Goal: Task Accomplishment & Management: Use online tool/utility

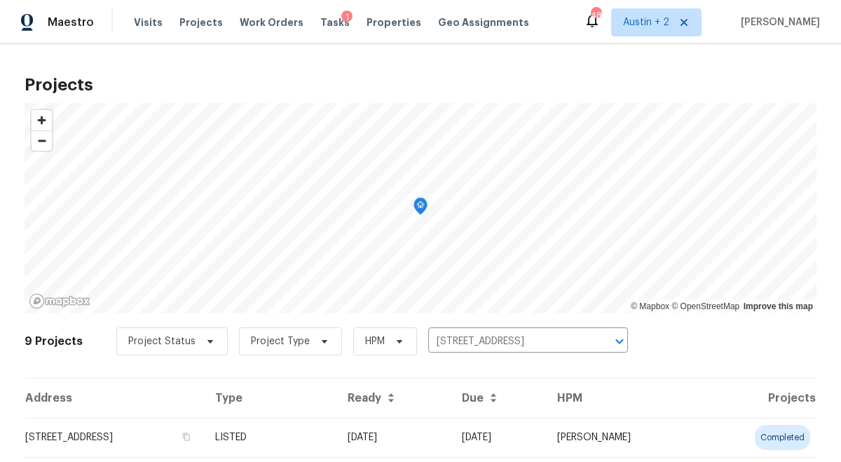
scroll to position [132, 0]
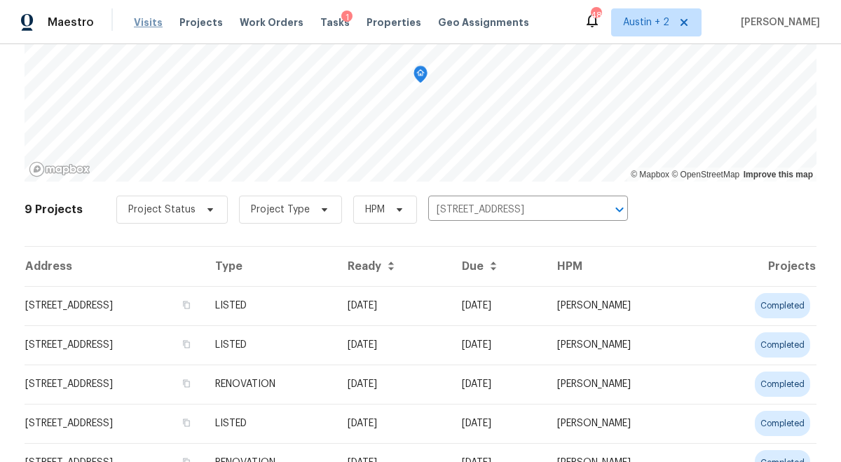
click at [143, 25] on span "Visits" at bounding box center [148, 22] width 29 height 14
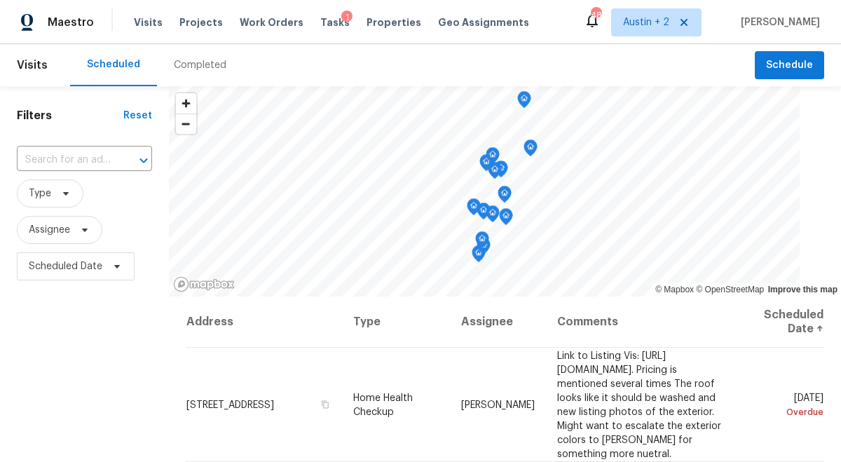
click at [175, 65] on div "Completed" at bounding box center [200, 65] width 53 height 14
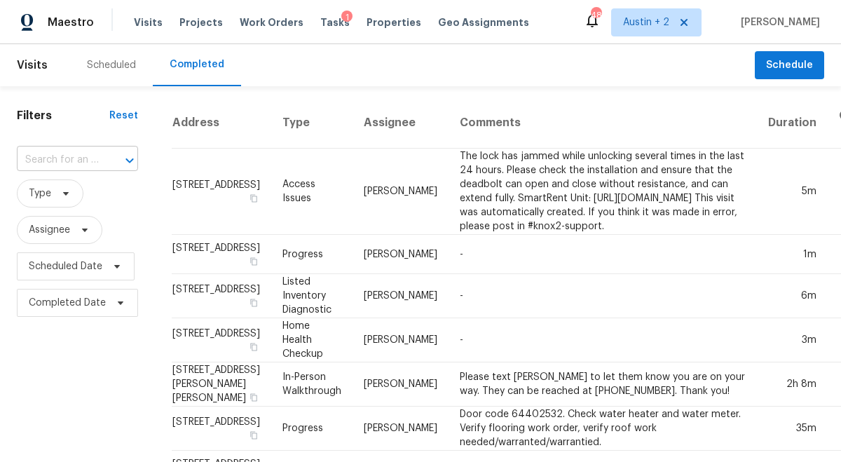
click at [103, 156] on div at bounding box center [120, 161] width 36 height 20
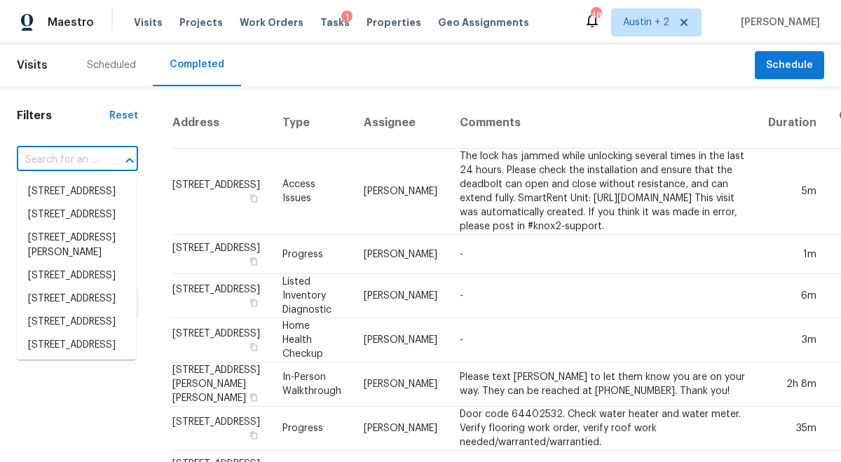
paste input "11205 Timbrook Trl, Austin, TX 78750"
type input "11205 Timbrook Trl, Austin, TX 78750"
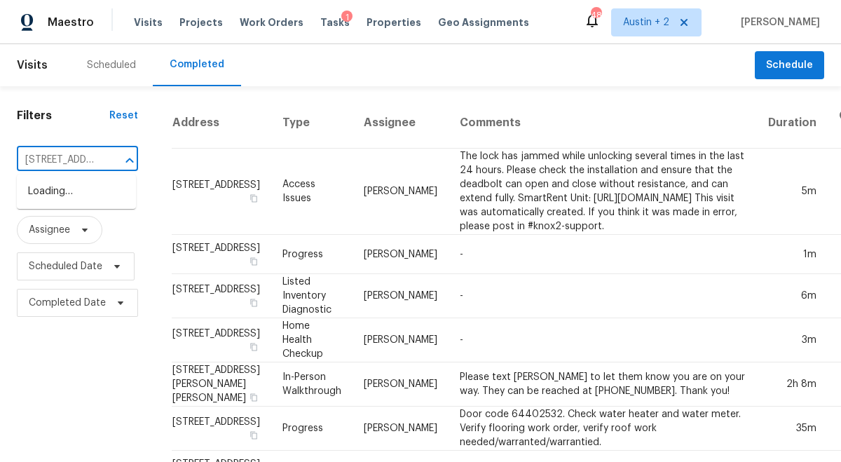
scroll to position [0, 95]
click at [84, 196] on li "11205 Timbrook Trl, Austin, TX 78750" at bounding box center [76, 199] width 119 height 38
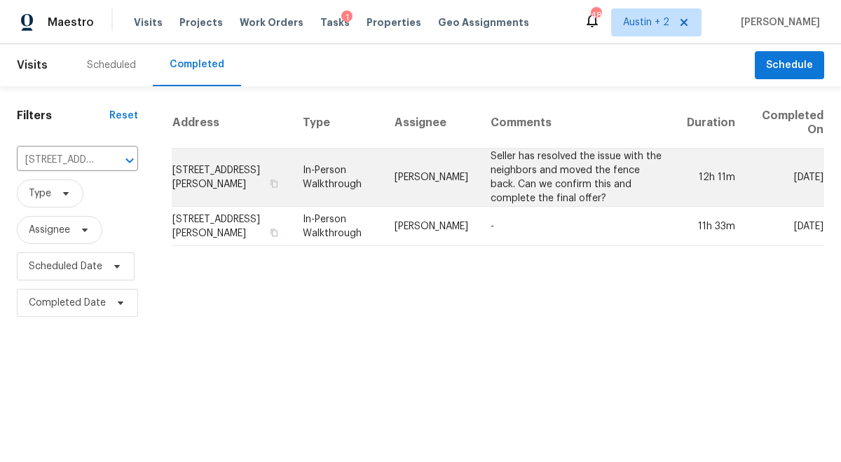
click at [212, 181] on td "11205 Timbrook Trl, Austin, TX 78750" at bounding box center [232, 178] width 120 height 58
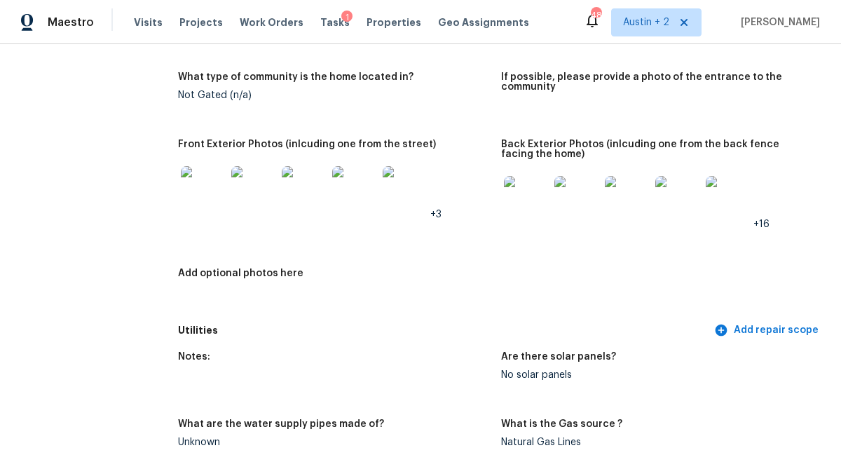
scroll to position [674, 0]
click at [202, 191] on img at bounding box center [203, 187] width 45 height 45
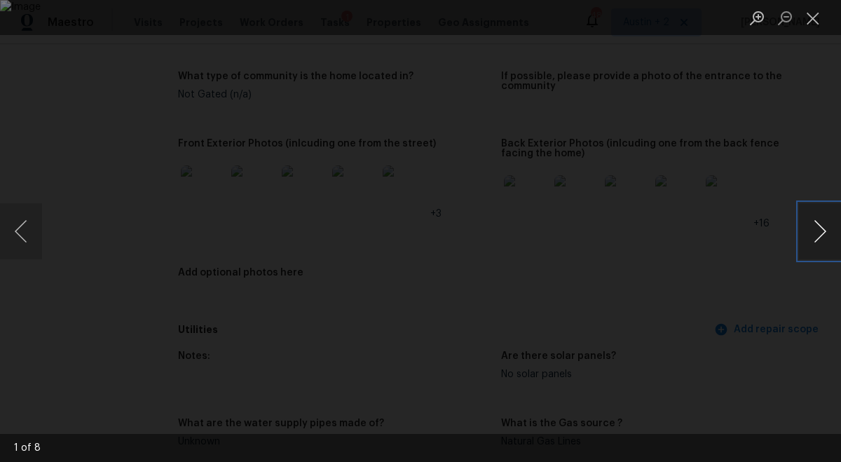
click at [818, 237] on button "Next image" at bounding box center [820, 231] width 42 height 56
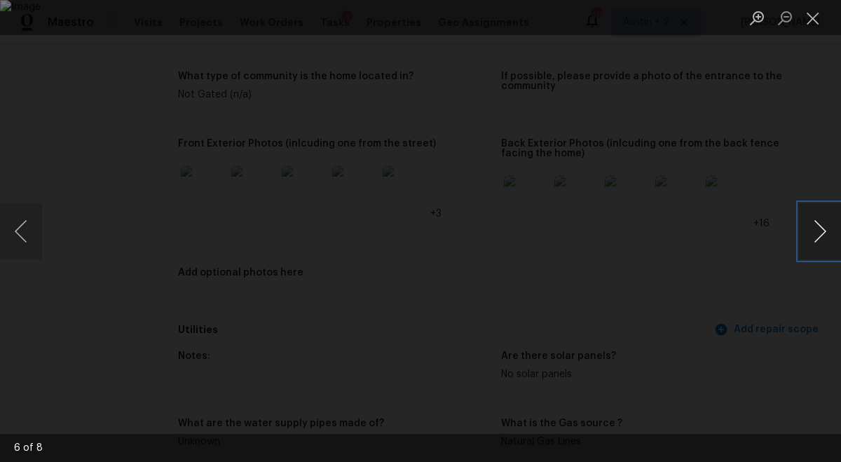
click at [818, 237] on button "Next image" at bounding box center [820, 231] width 42 height 56
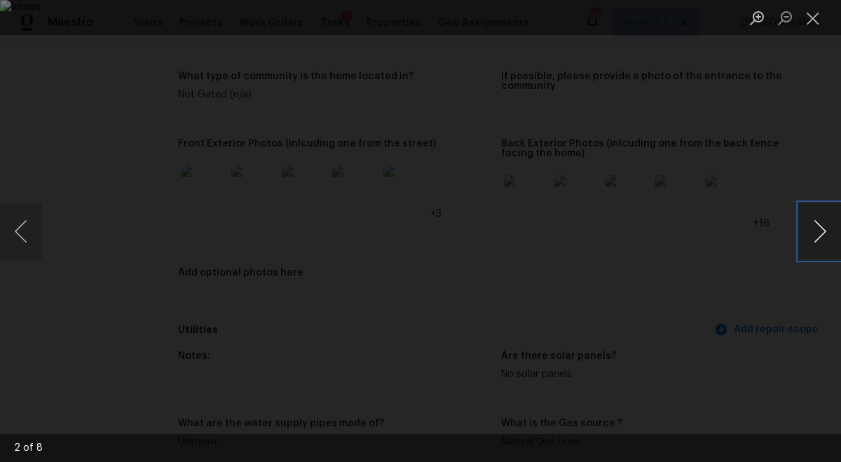
click at [818, 237] on button "Next image" at bounding box center [820, 231] width 42 height 56
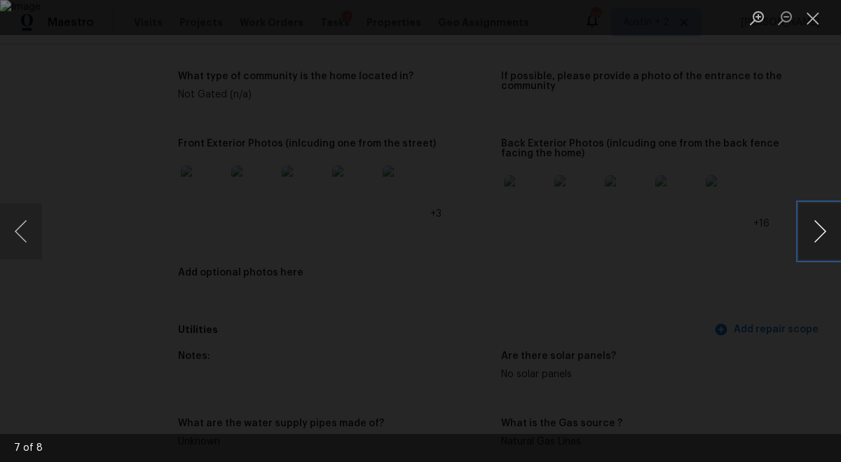
click at [818, 237] on button "Next image" at bounding box center [820, 231] width 42 height 56
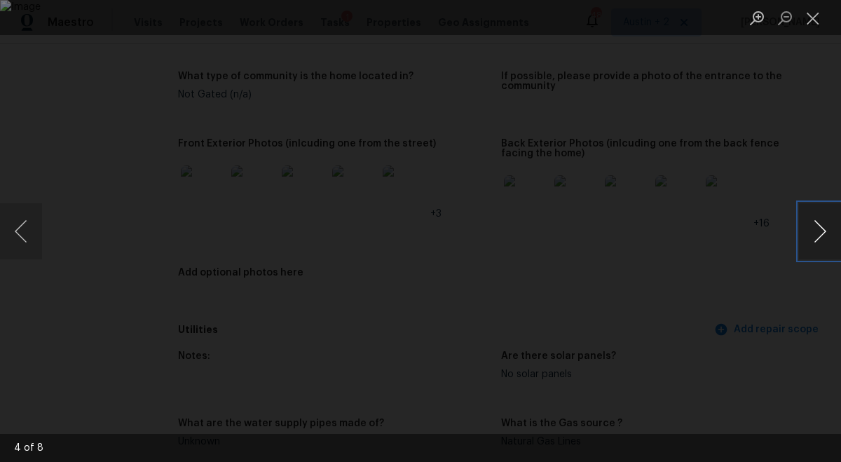
click at [818, 237] on button "Next image" at bounding box center [820, 231] width 42 height 56
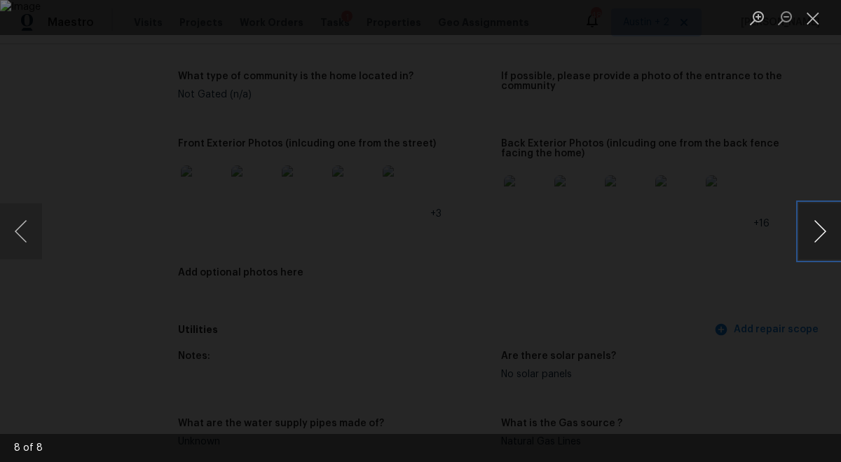
click at [818, 237] on button "Next image" at bounding box center [820, 231] width 42 height 56
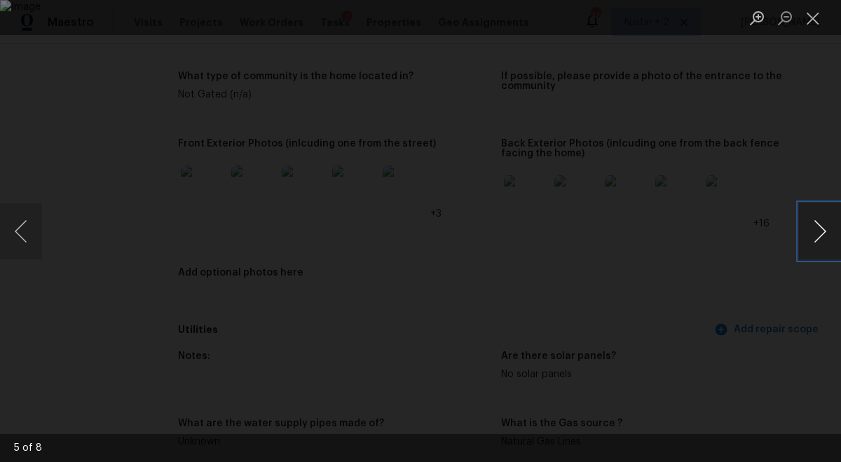
click at [818, 237] on button "Next image" at bounding box center [820, 231] width 42 height 56
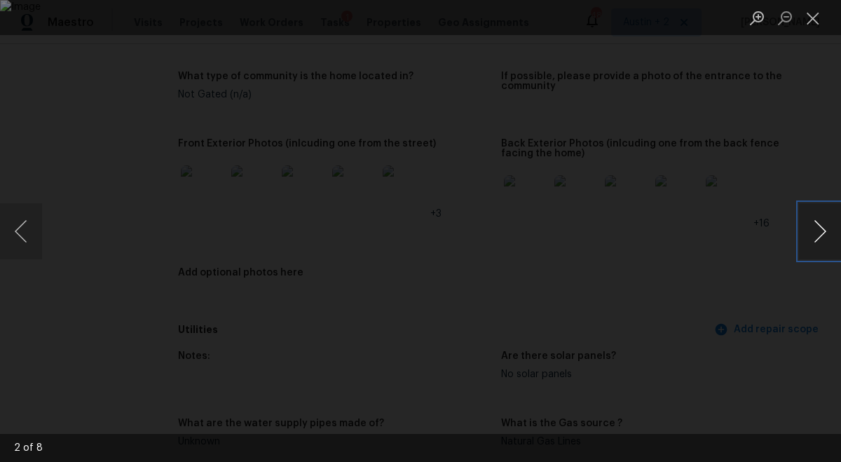
click at [818, 237] on button "Next image" at bounding box center [820, 231] width 42 height 56
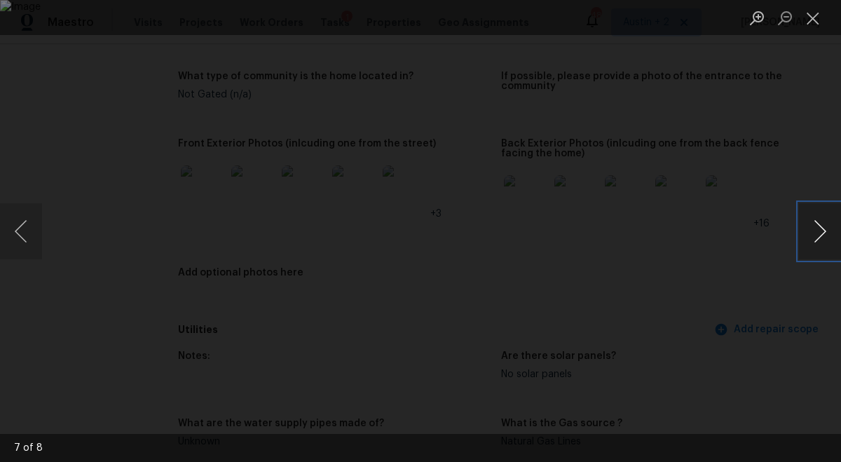
click at [818, 237] on button "Next image" at bounding box center [820, 231] width 42 height 56
click at [807, 18] on button "Close lightbox" at bounding box center [813, 18] width 28 height 25
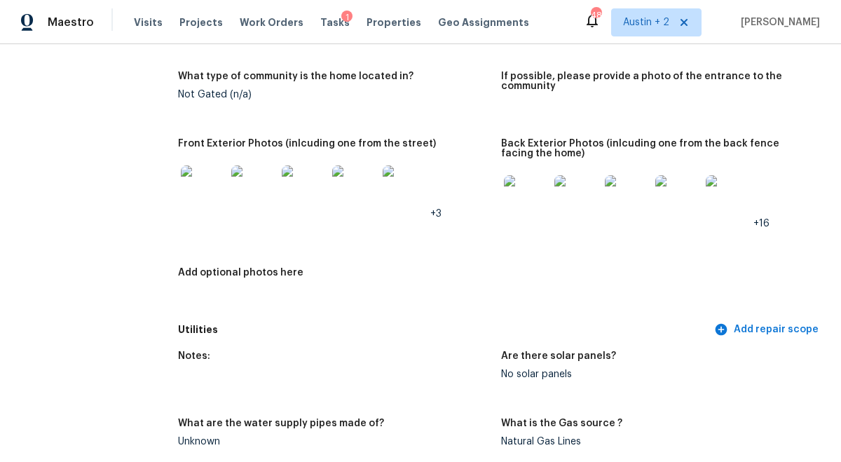
click at [541, 187] on img at bounding box center [526, 197] width 45 height 45
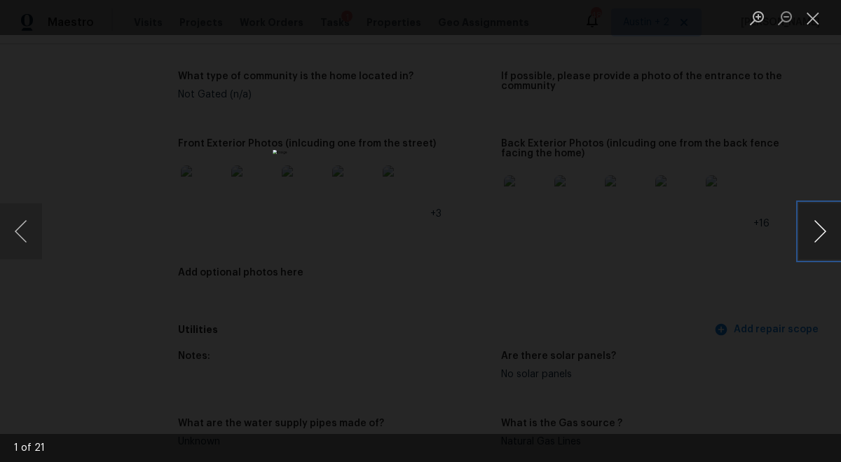
click at [817, 223] on button "Next image" at bounding box center [820, 231] width 42 height 56
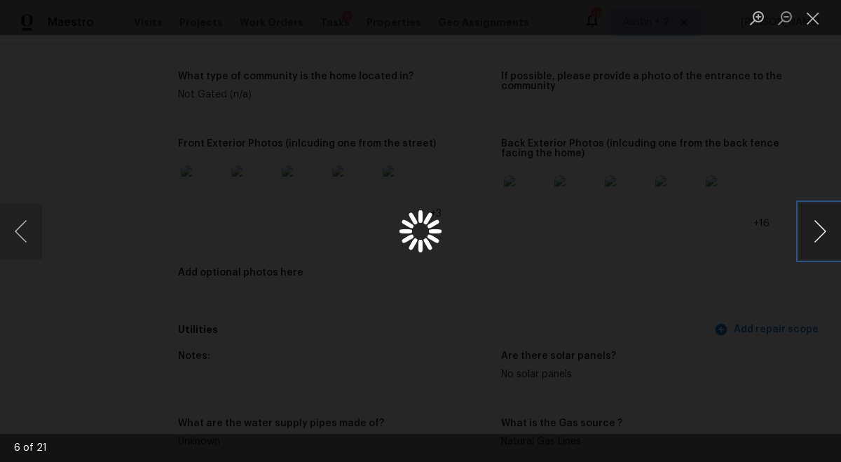
click at [817, 223] on button "Next image" at bounding box center [820, 231] width 42 height 56
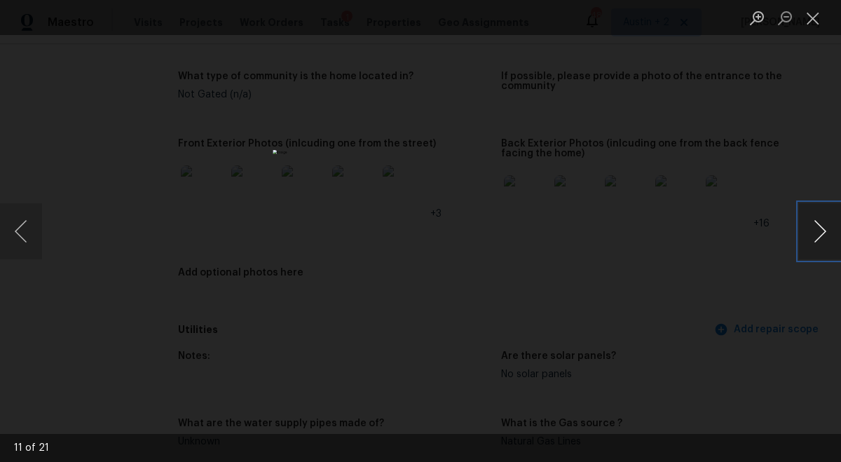
click at [817, 223] on button "Next image" at bounding box center [820, 231] width 42 height 56
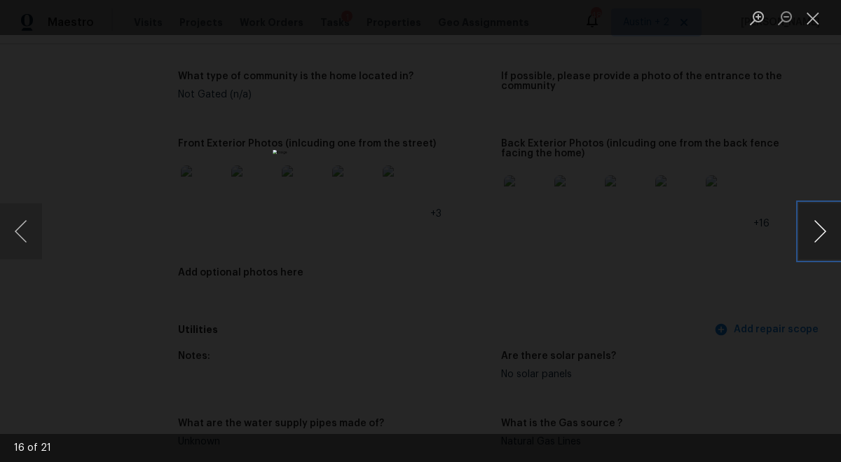
click at [817, 223] on button "Next image" at bounding box center [820, 231] width 42 height 56
click at [27, 241] on button "Previous image" at bounding box center [21, 231] width 42 height 56
click at [818, 230] on button "Next image" at bounding box center [820, 231] width 42 height 56
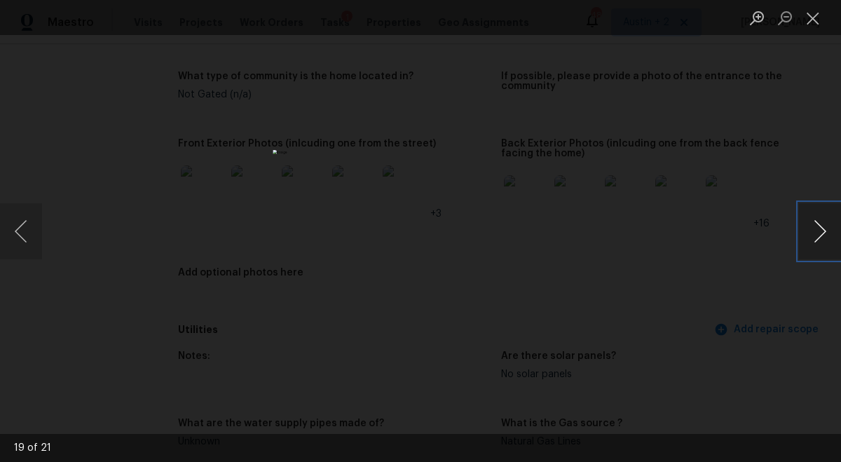
click at [818, 230] on button "Next image" at bounding box center [820, 231] width 42 height 56
click at [818, 231] on button "Next image" at bounding box center [820, 231] width 42 height 56
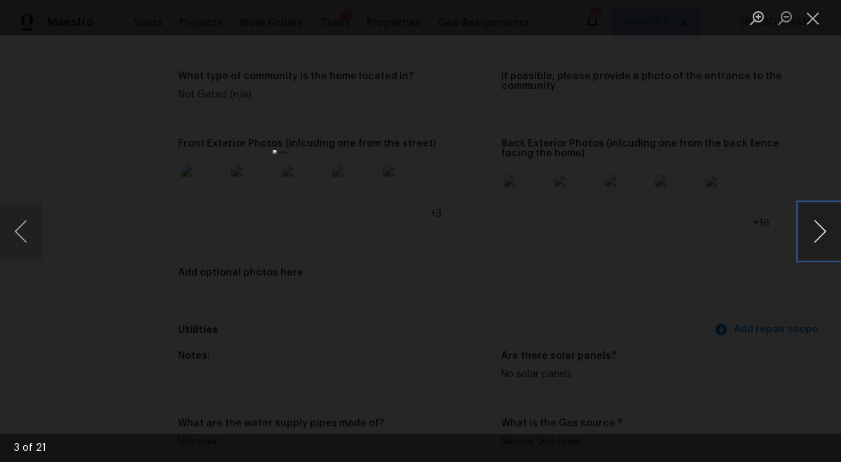
click at [818, 231] on button "Next image" at bounding box center [820, 231] width 42 height 56
click at [818, 230] on button "Next image" at bounding box center [820, 231] width 42 height 56
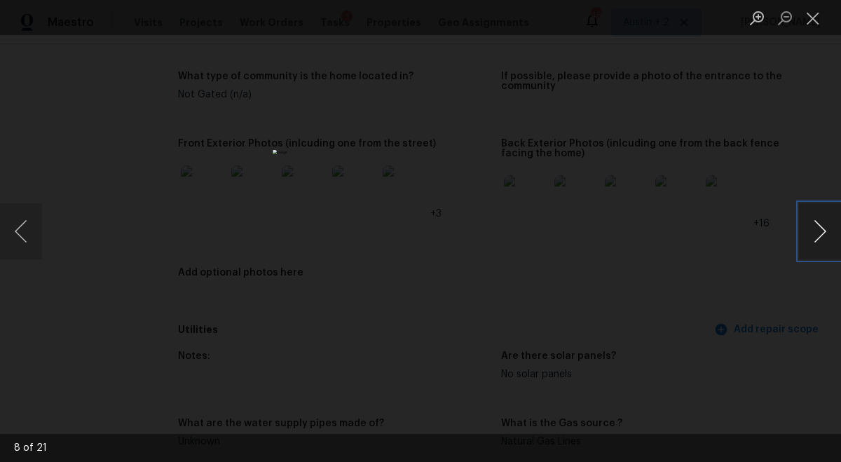
click at [818, 230] on button "Next image" at bounding box center [820, 231] width 42 height 56
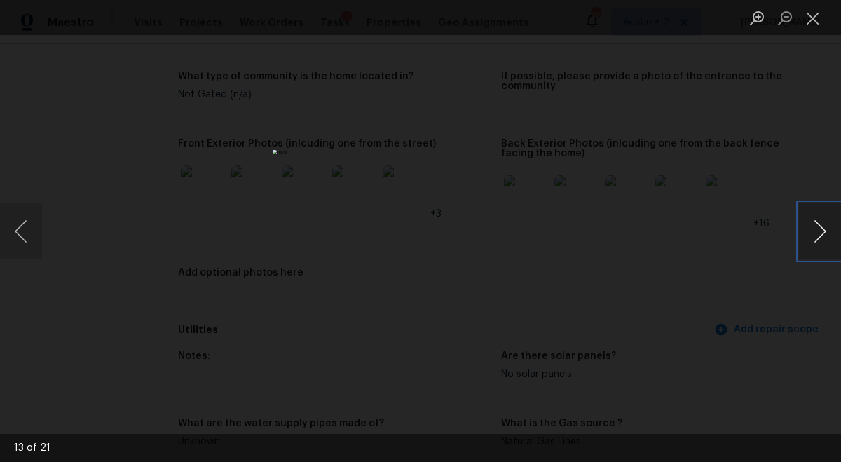
click at [818, 230] on button "Next image" at bounding box center [820, 231] width 42 height 56
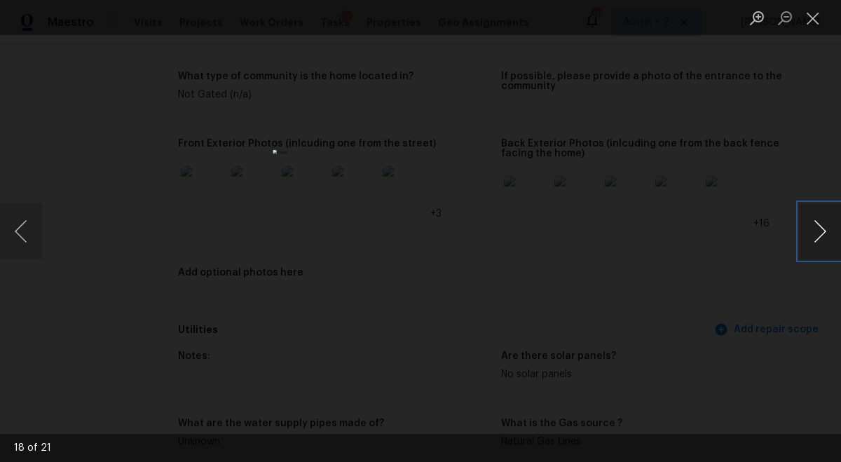
click at [818, 230] on button "Next image" at bounding box center [820, 231] width 42 height 56
click at [818, 231] on button "Next image" at bounding box center [820, 231] width 42 height 56
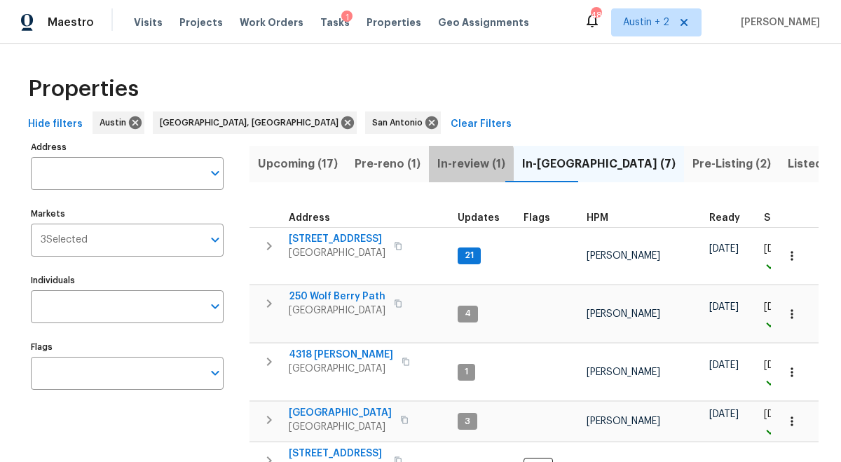
click at [462, 164] on span "In-review (1)" at bounding box center [471, 164] width 68 height 20
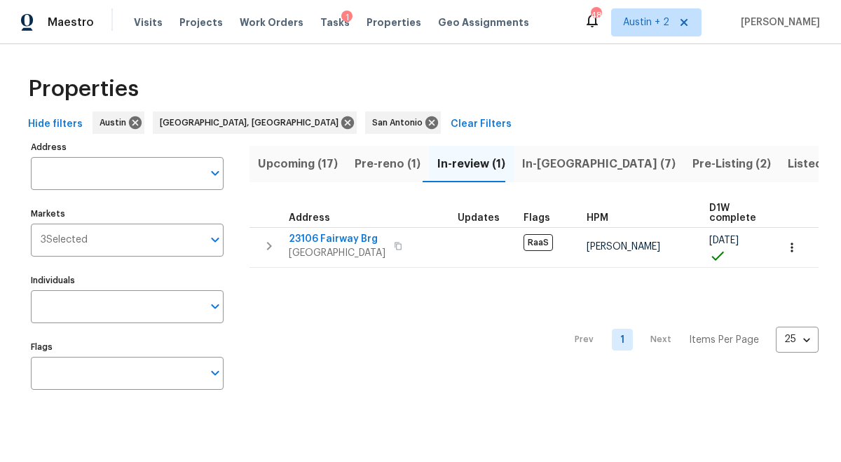
click at [525, 165] on span "In-reno (7)" at bounding box center [598, 164] width 153 height 20
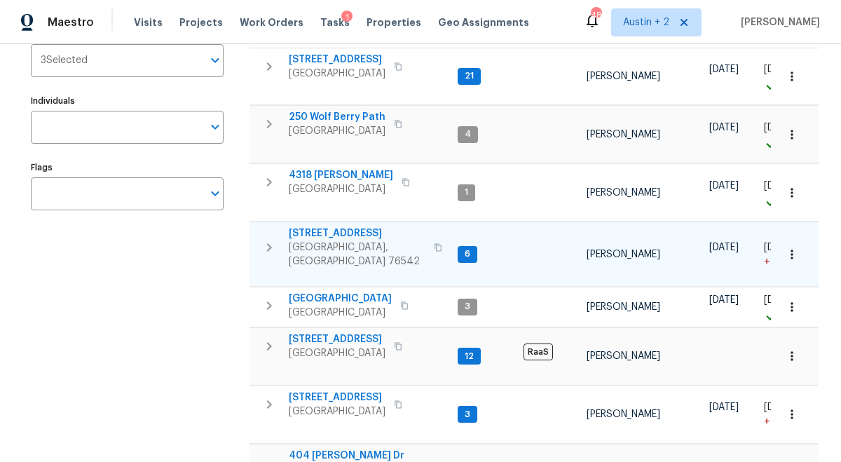
scroll to position [178, 0]
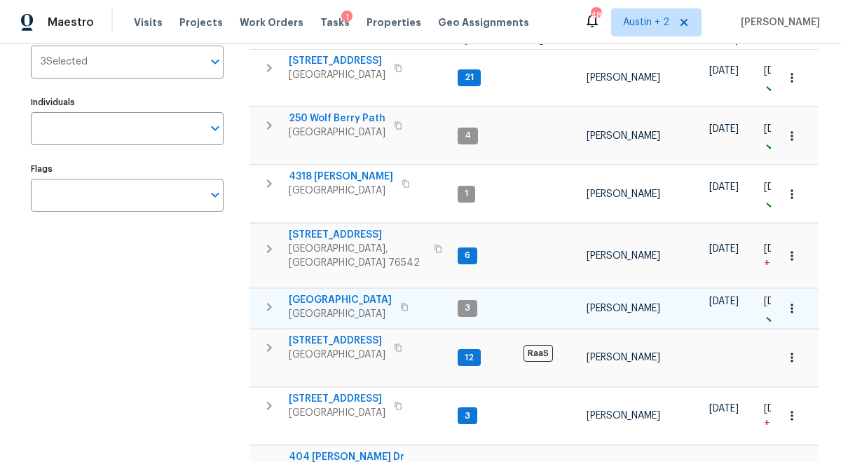
click at [357, 293] on span "124 Blossom Valley Strm" at bounding box center [340, 300] width 103 height 14
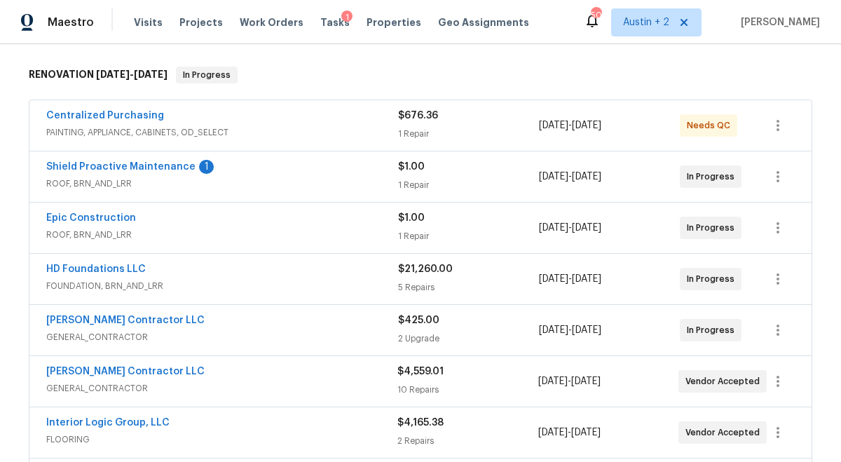
scroll to position [215, 0]
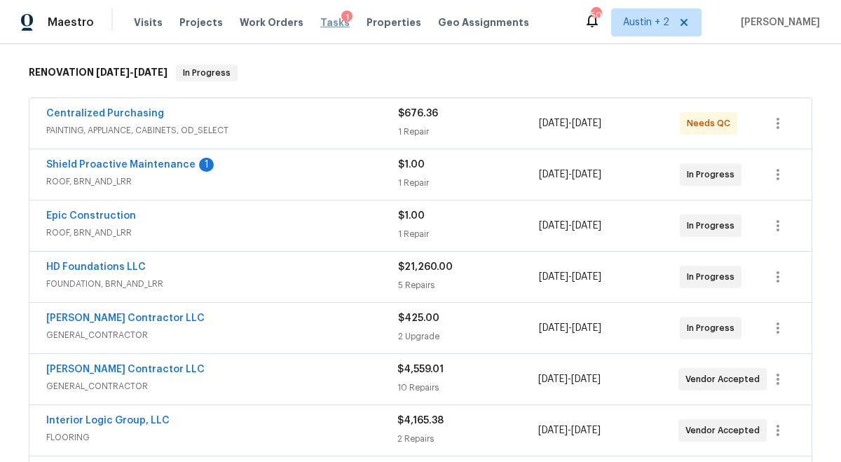
click at [320, 22] on span "Tasks" at bounding box center [334, 23] width 29 height 10
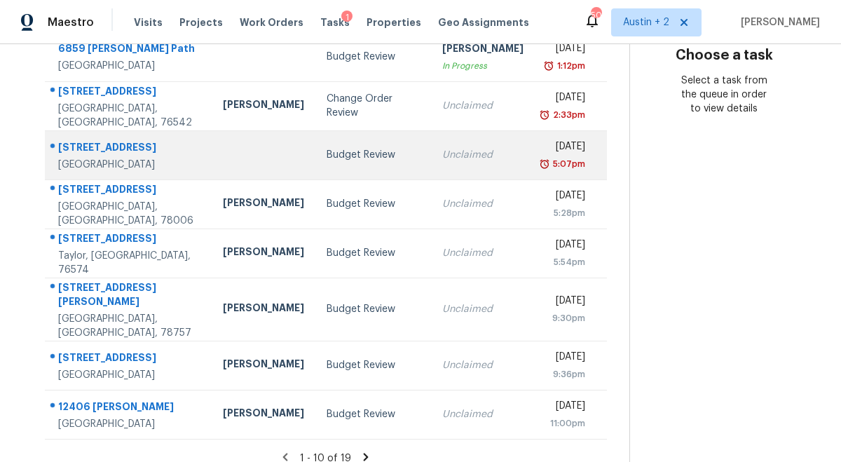
scroll to position [115, 0]
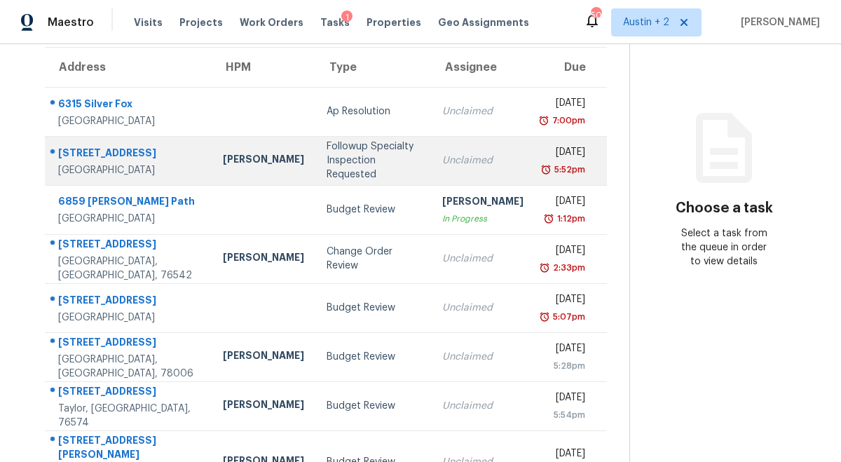
click at [339, 170] on div "Followup Specialty Inspection Requested" at bounding box center [372, 160] width 93 height 42
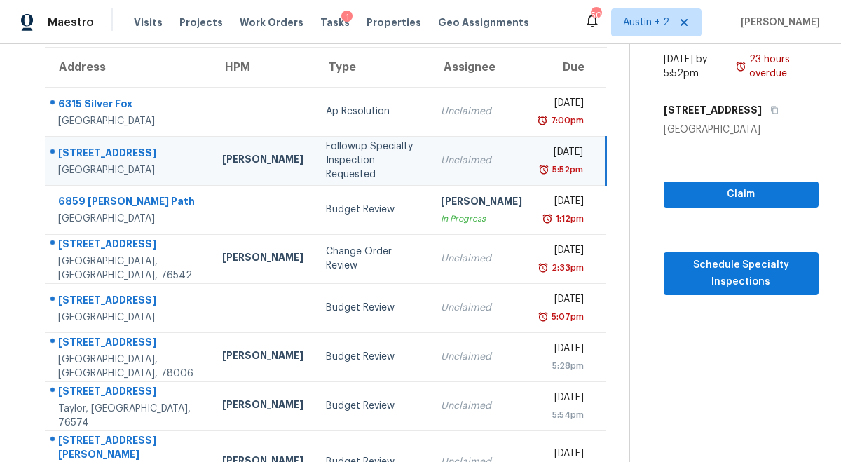
scroll to position [0, 0]
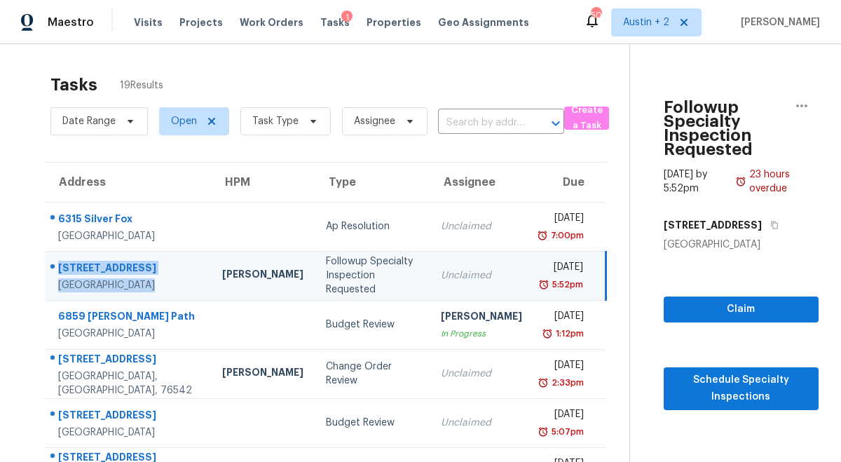
drag, startPoint x: 142, startPoint y: 287, endPoint x: 60, endPoint y: 267, distance: 84.3
click at [60, 267] on div "3104 E 14th St Austin, TX, 78702" at bounding box center [129, 277] width 142 height 32
click at [326, 270] on div "Followup Specialty Inspection Requested" at bounding box center [372, 275] width 92 height 42
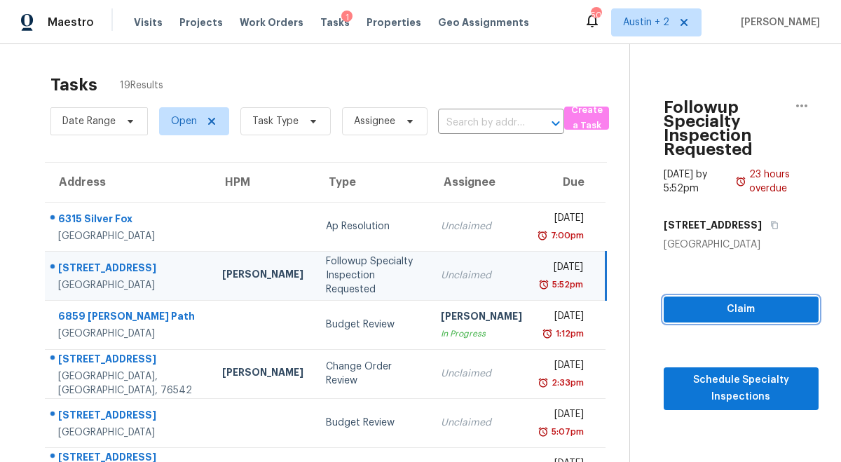
click at [761, 314] on span "Claim" at bounding box center [741, 310] width 132 height 18
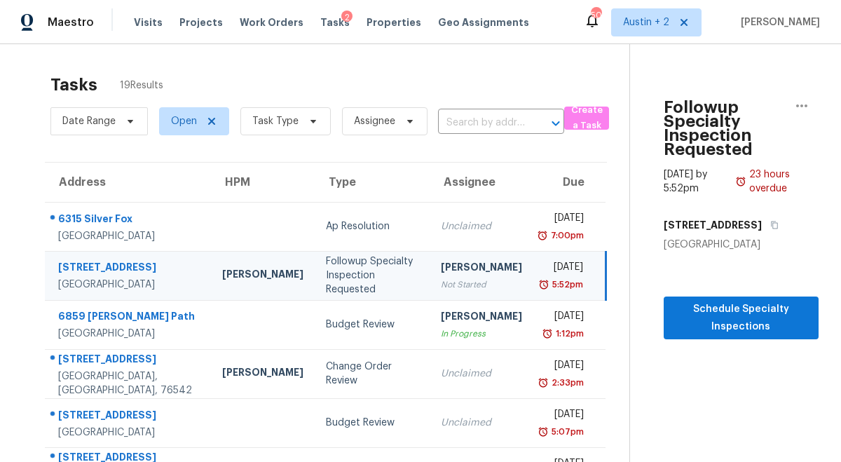
click at [326, 276] on div "Followup Specialty Inspection Requested" at bounding box center [372, 275] width 92 height 42
click at [719, 305] on span "Schedule Specialty Inspections" at bounding box center [741, 318] width 132 height 34
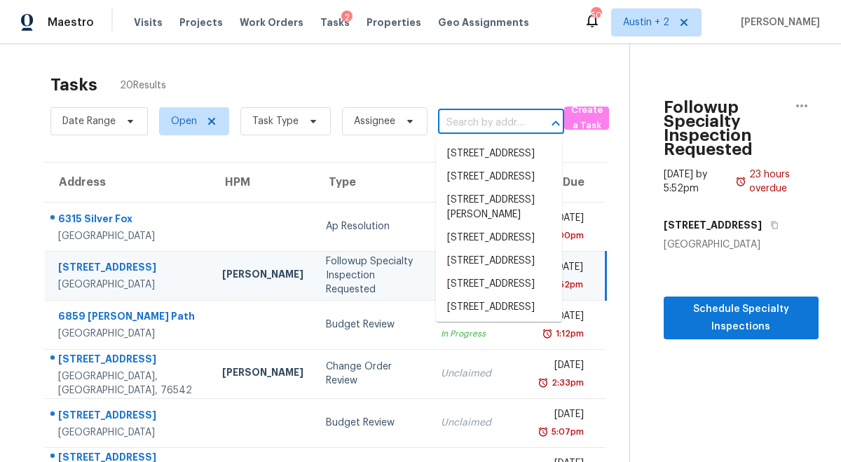
click at [471, 118] on input "text" at bounding box center [481, 123] width 87 height 22
paste input "[STREET_ADDRESS]"
type input "[STREET_ADDRESS]"
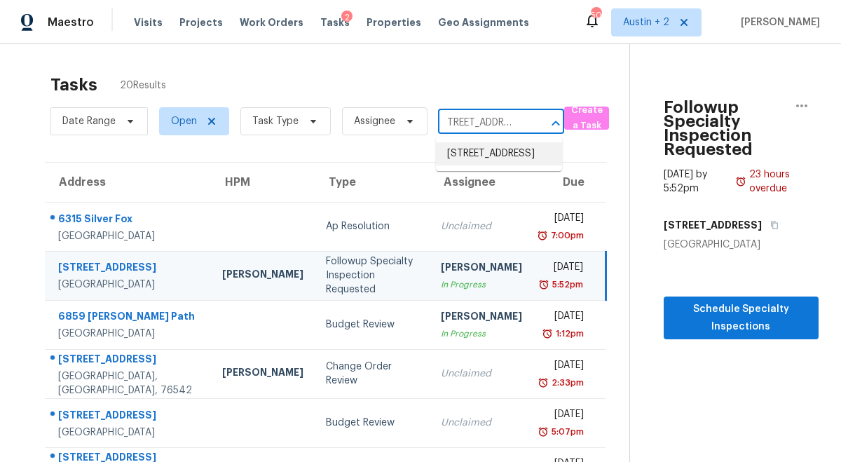
click at [492, 151] on li "[STREET_ADDRESS]" at bounding box center [499, 153] width 126 height 23
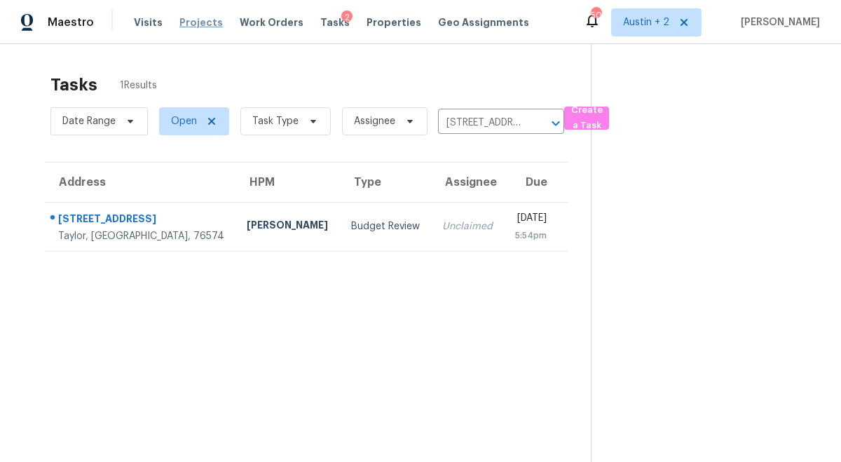
click at [193, 25] on span "Projects" at bounding box center [200, 22] width 43 height 14
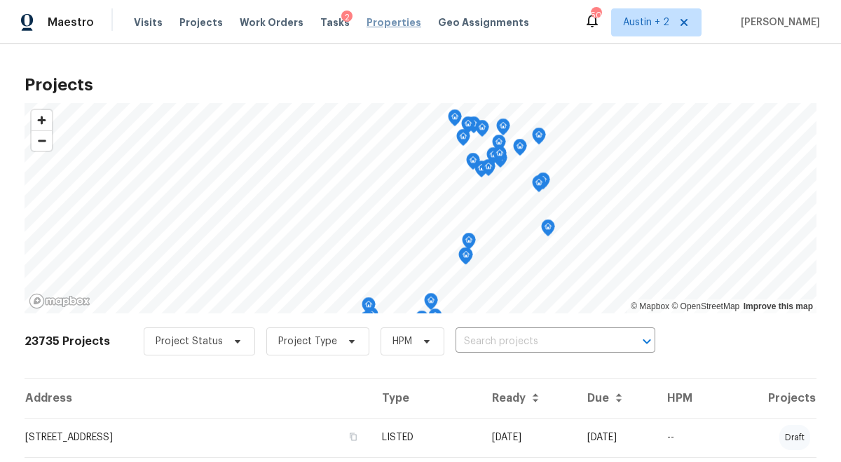
click at [378, 28] on span "Properties" at bounding box center [393, 22] width 55 height 14
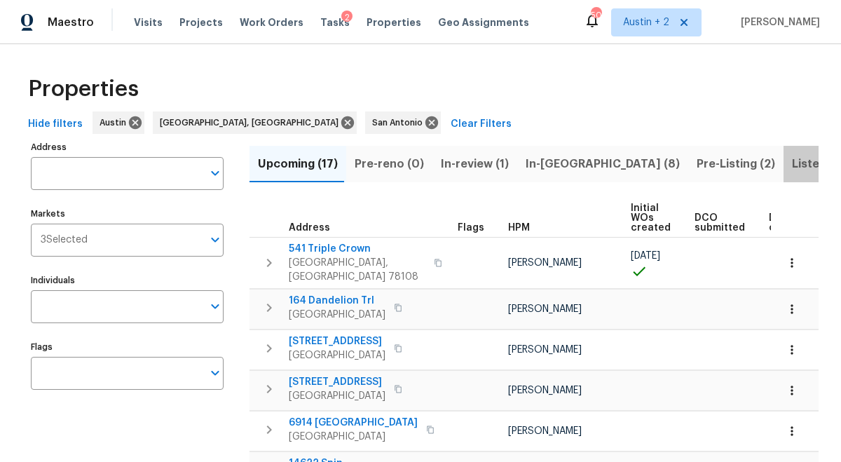
click at [792, 165] on span "Listed (81)" at bounding box center [821, 164] width 58 height 20
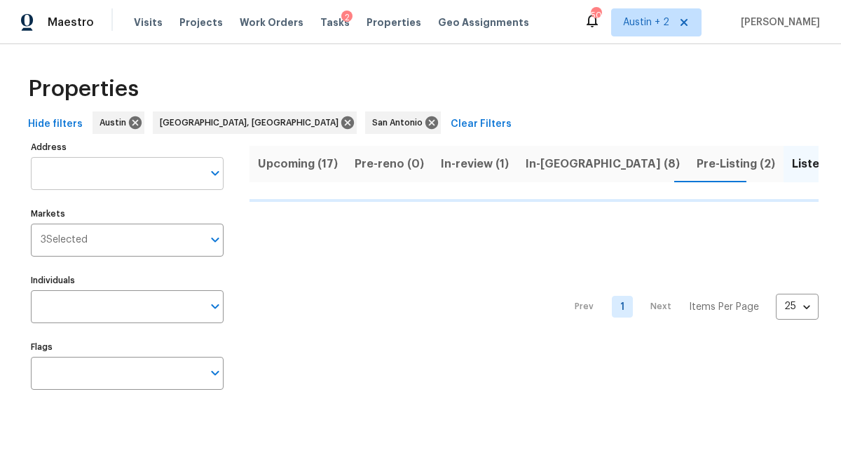
click at [103, 179] on input "Address" at bounding box center [117, 173] width 172 height 33
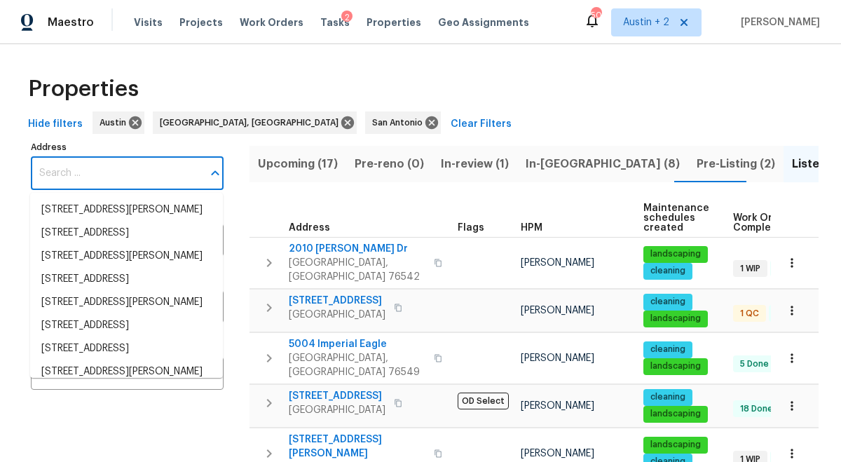
click at [86, 177] on input "Address" at bounding box center [117, 173] width 172 height 33
type input "y"
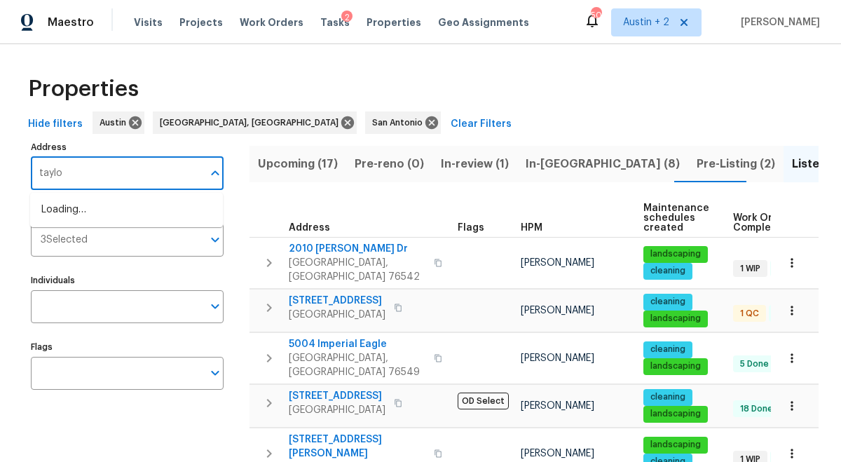
type input "taylor"
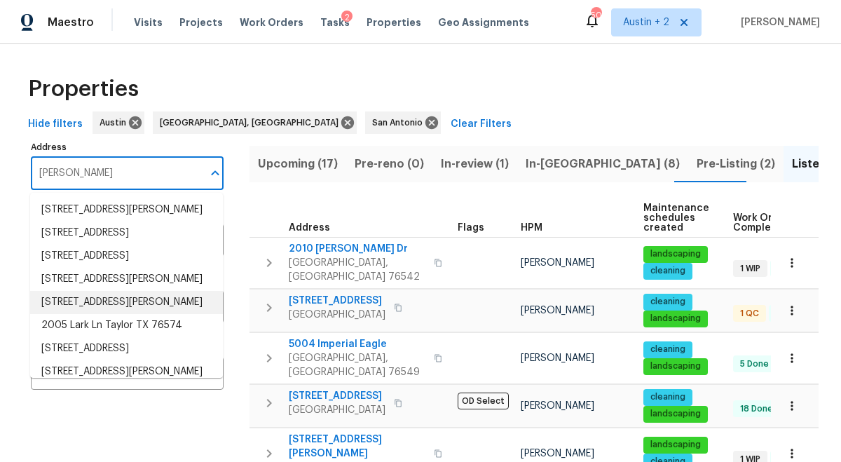
scroll to position [25, 0]
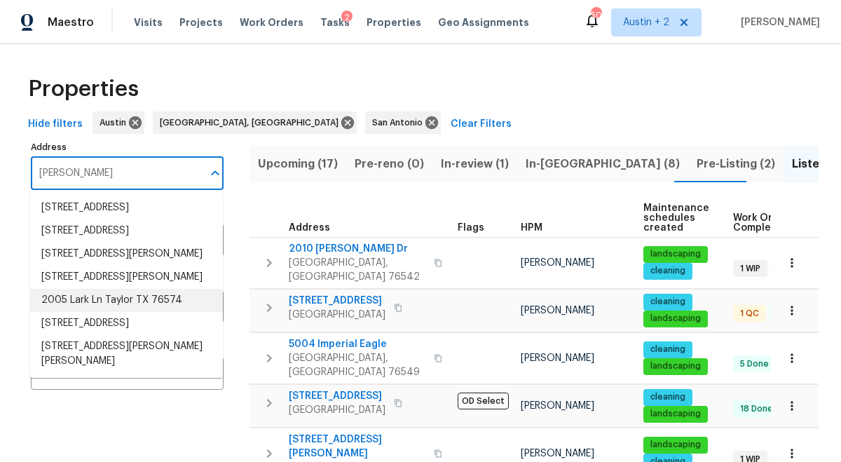
click at [142, 312] on li "2005 Lark Ln Taylor TX 76574" at bounding box center [126, 300] width 193 height 23
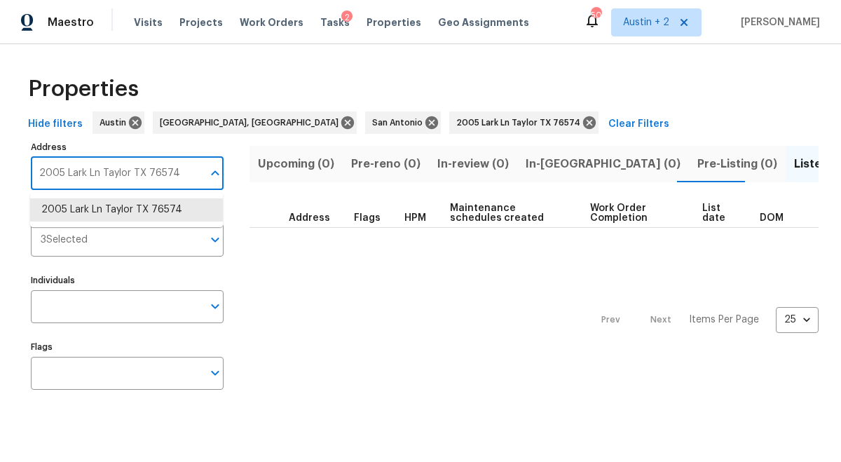
drag, startPoint x: 192, startPoint y: 176, endPoint x: -20, endPoint y: 132, distance: 216.1
click at [0, 132] on html "Maestro Visits Projects Work Orders Tasks 2 Properties Geo Assignments 50 Austi…" at bounding box center [420, 213] width 841 height 426
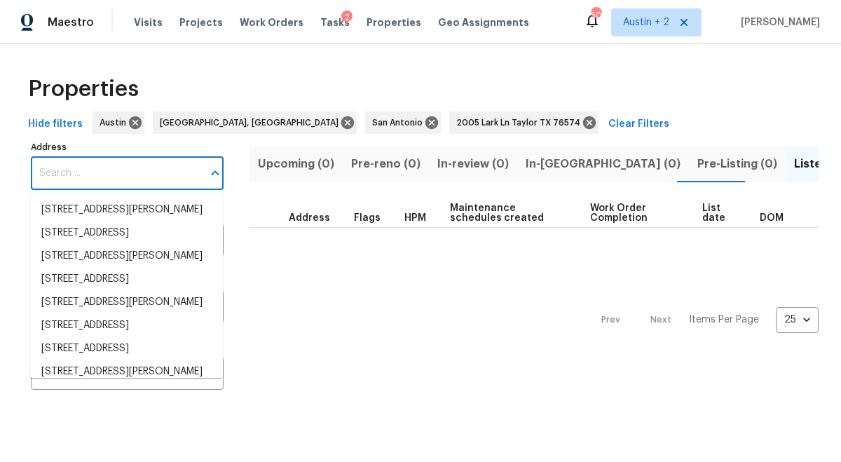
click at [450, 69] on div "Properties" at bounding box center [420, 89] width 796 height 45
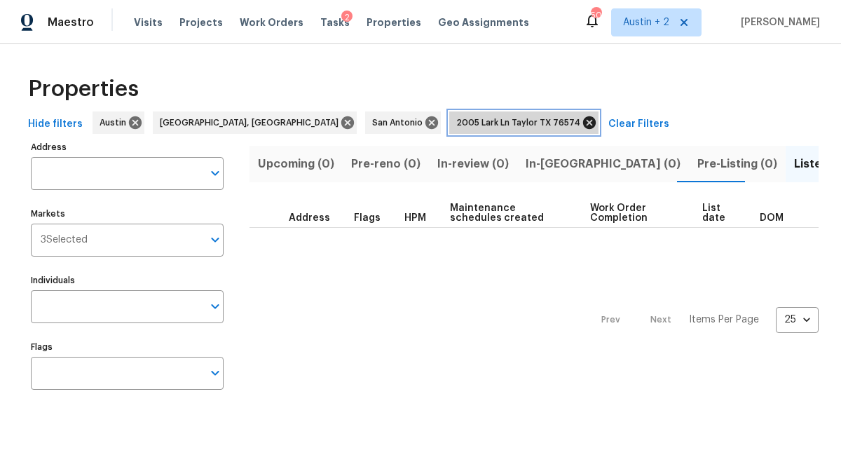
click at [583, 117] on icon at bounding box center [589, 122] width 13 height 13
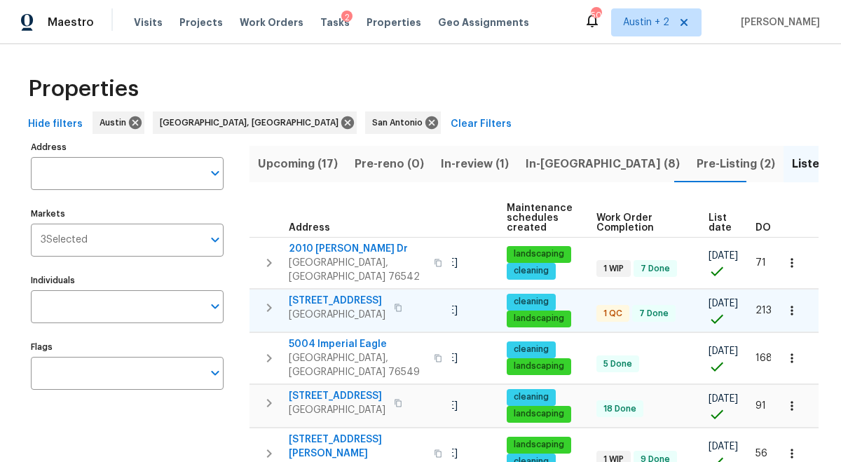
scroll to position [0, 165]
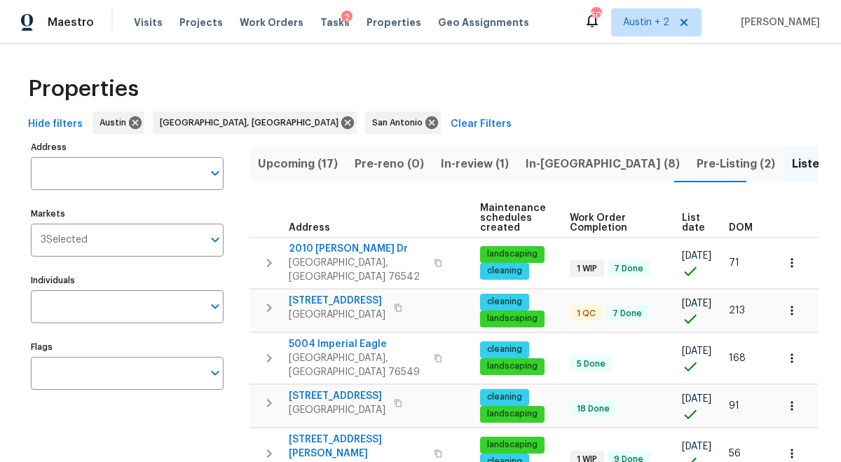
click at [740, 228] on span "DOM" at bounding box center [741, 228] width 24 height 10
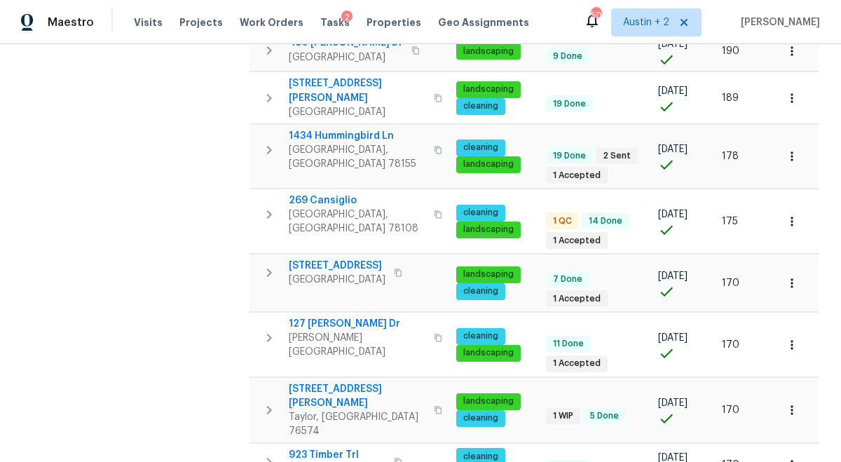
scroll to position [1030, 0]
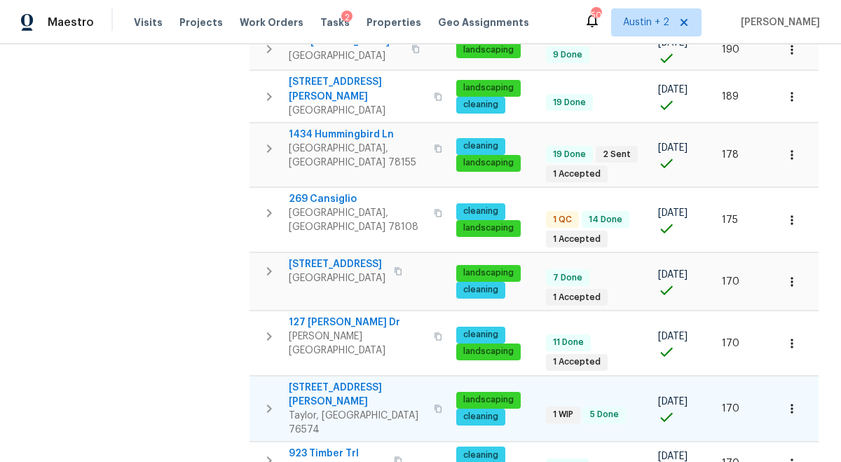
click at [330, 380] on span "[STREET_ADDRESS][PERSON_NAME]" at bounding box center [357, 394] width 137 height 28
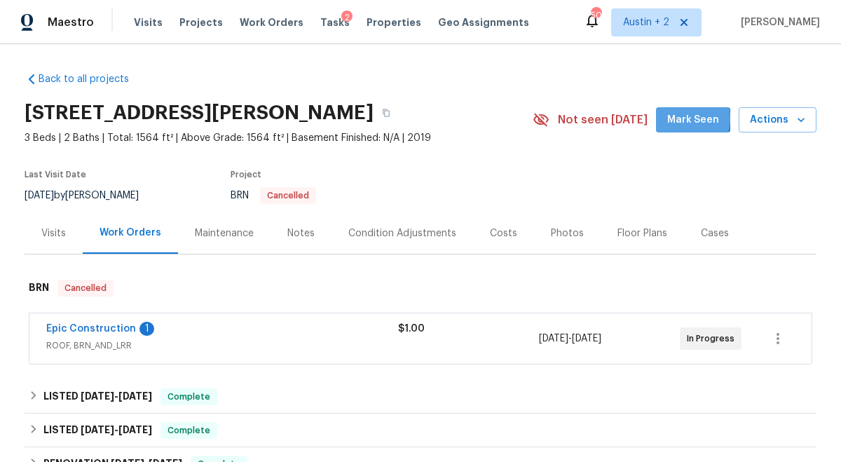
click at [682, 118] on span "Mark Seen" at bounding box center [693, 120] width 52 height 18
click at [498, 240] on div "Costs" at bounding box center [503, 233] width 27 height 14
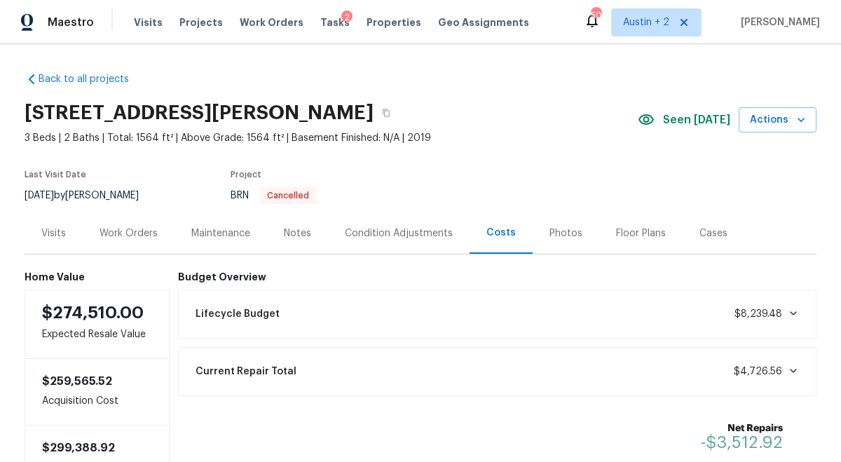
scroll to position [115, 0]
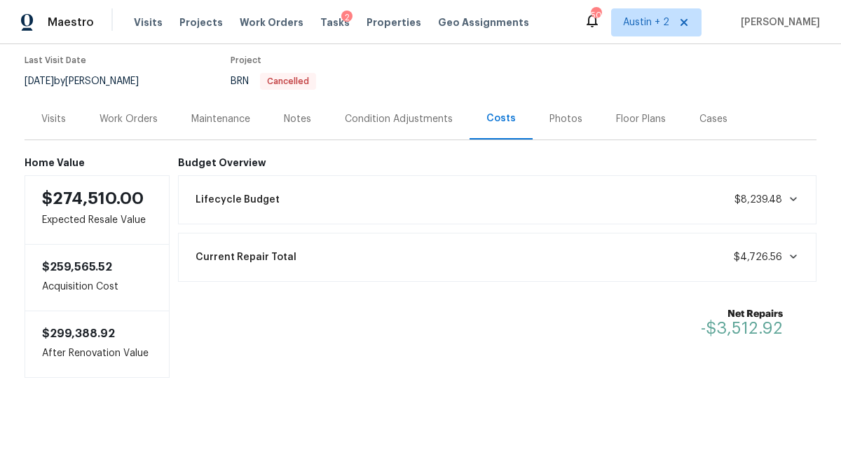
click at [549, 119] on div "Photos" at bounding box center [565, 119] width 33 height 14
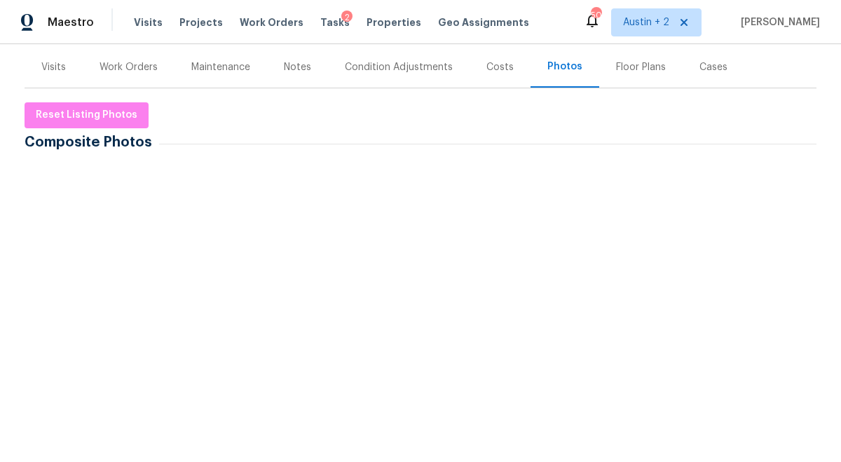
scroll to position [165, 0]
click at [150, 239] on div at bounding box center [149, 202] width 76 height 87
click at [150, 218] on img at bounding box center [148, 202] width 70 height 70
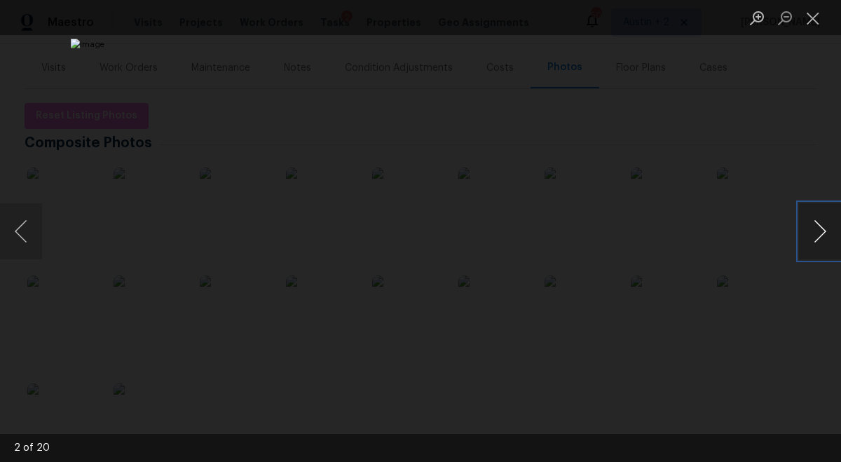
click at [813, 230] on button "Next image" at bounding box center [820, 231] width 42 height 56
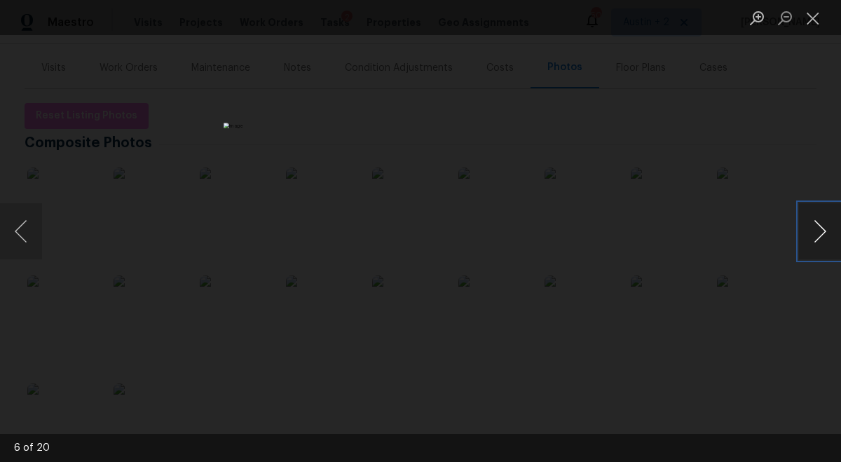
click at [813, 230] on button "Next image" at bounding box center [820, 231] width 42 height 56
click at [808, 18] on button "Close lightbox" at bounding box center [813, 18] width 28 height 25
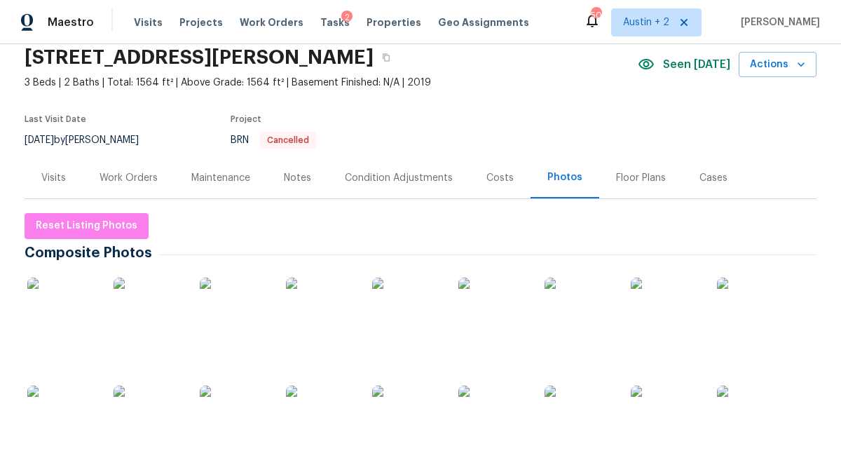
scroll to position [0, 0]
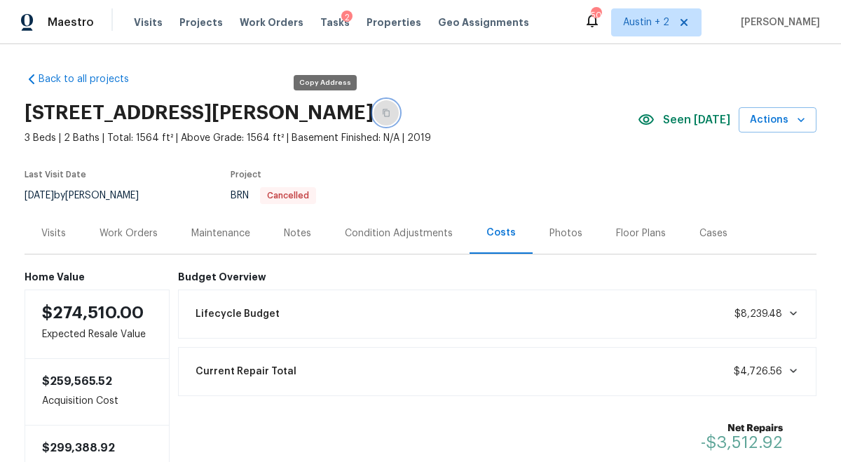
click at [382, 109] on icon "button" at bounding box center [385, 113] width 7 height 8
click at [142, 236] on div "Work Orders" at bounding box center [128, 233] width 58 height 14
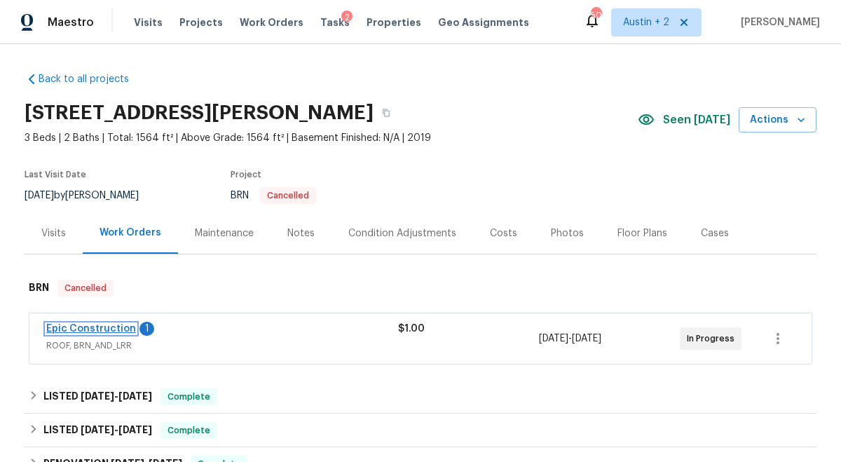
click at [90, 324] on link "Epic Construction" at bounding box center [91, 329] width 90 height 10
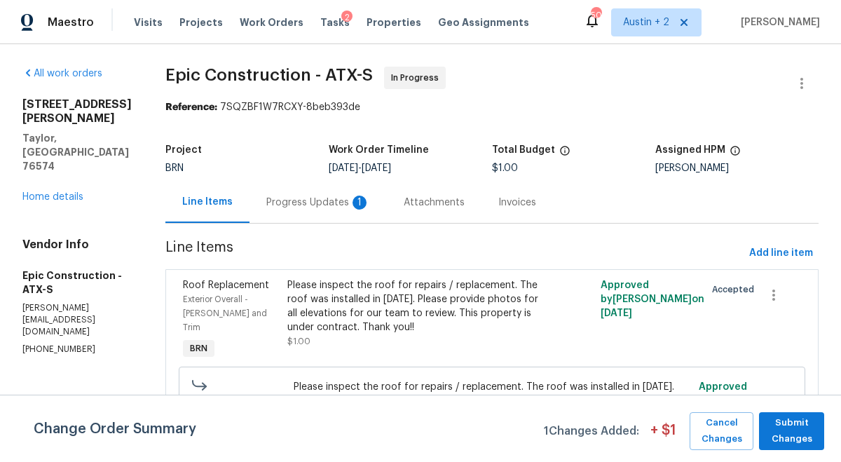
scroll to position [32, 0]
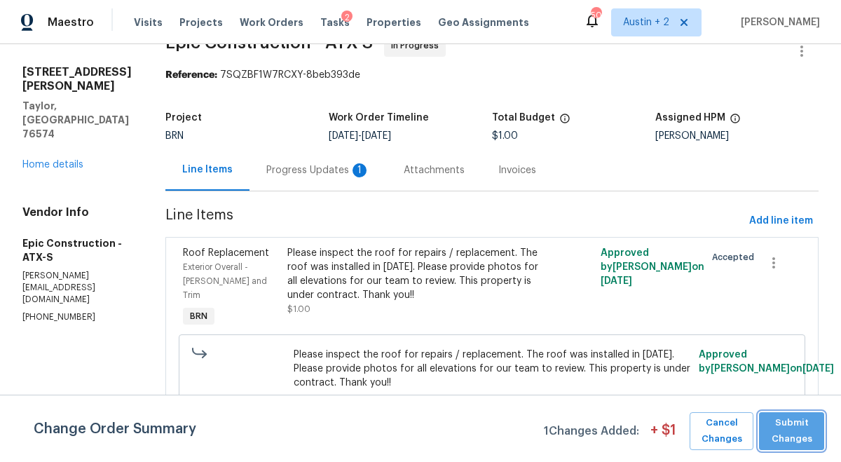
click at [796, 427] on span "Submit Changes" at bounding box center [791, 431] width 51 height 32
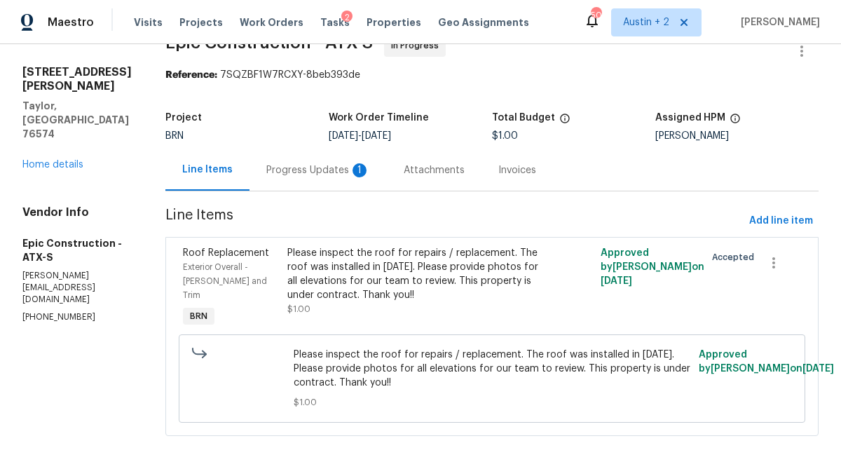
scroll to position [0, 0]
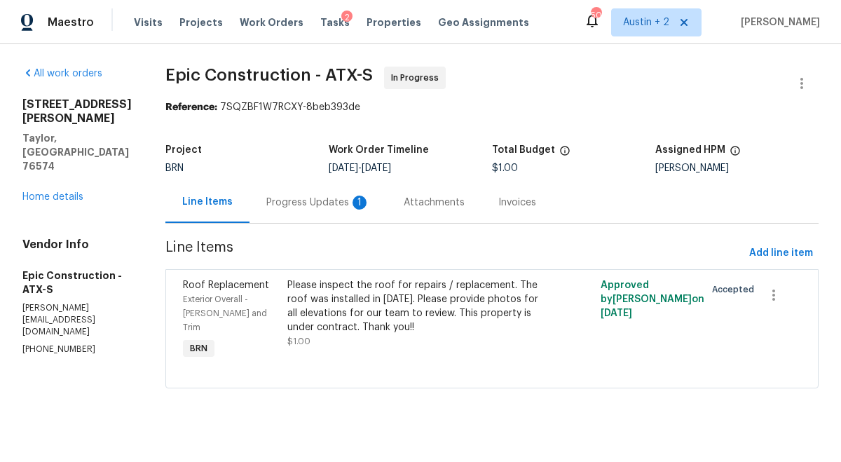
click at [291, 201] on div "Progress Updates 1" at bounding box center [318, 202] width 104 height 14
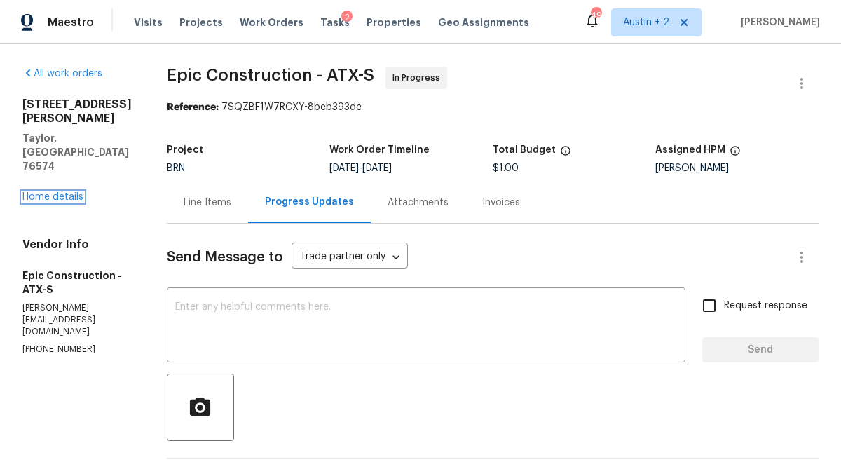
click at [68, 192] on link "Home details" at bounding box center [52, 197] width 61 height 10
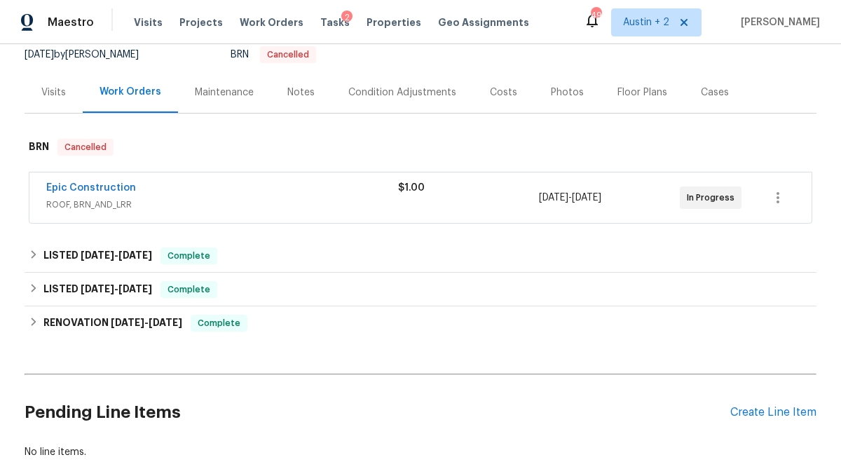
scroll to position [140, 0]
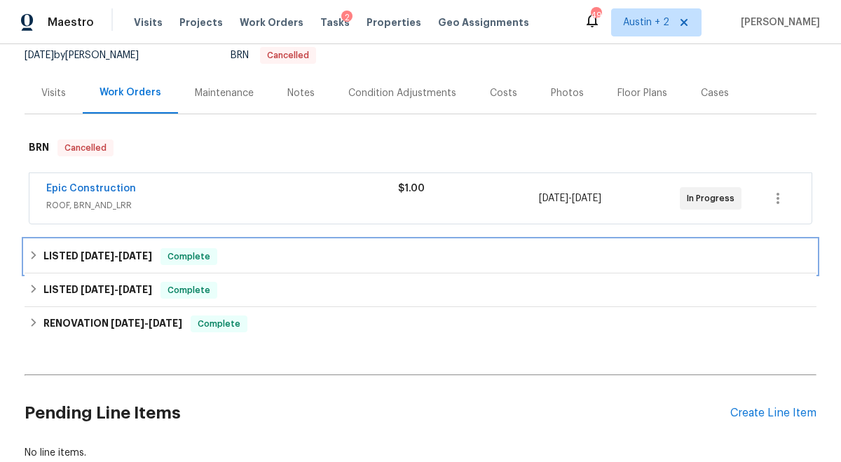
click at [239, 252] on div "LISTED [DATE] - [DATE] Complete" at bounding box center [420, 256] width 783 height 17
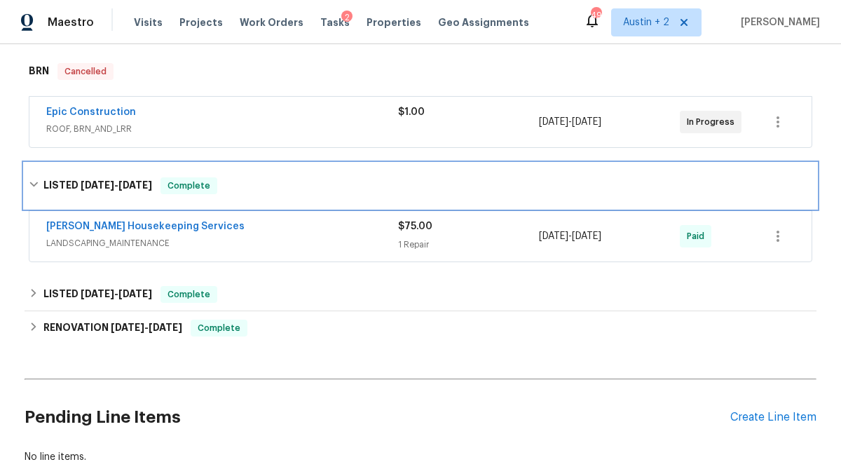
scroll to position [219, 0]
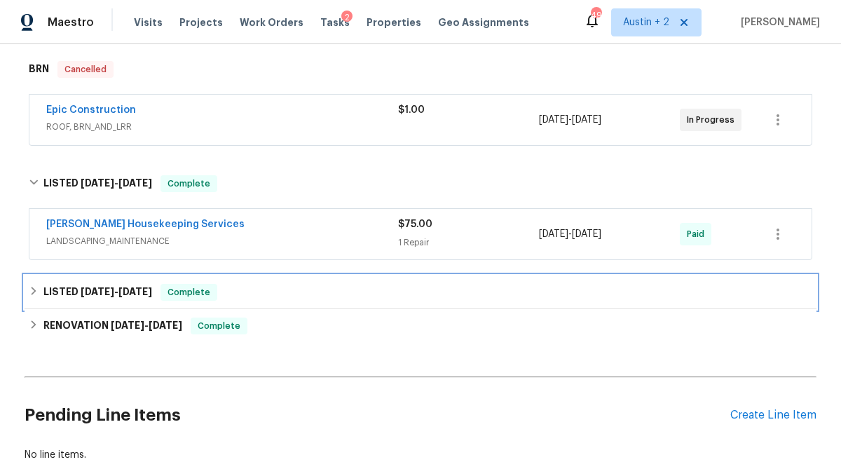
click at [283, 303] on div "LISTED [DATE] - [DATE] Complete" at bounding box center [421, 292] width 792 height 34
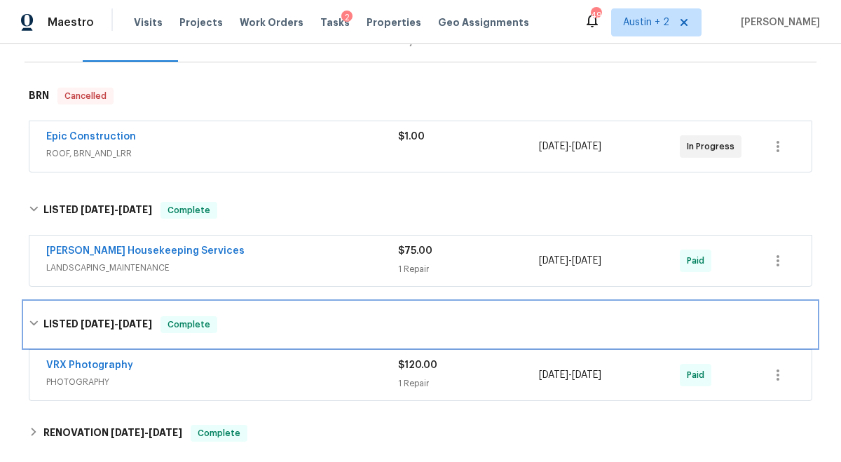
scroll to position [394, 0]
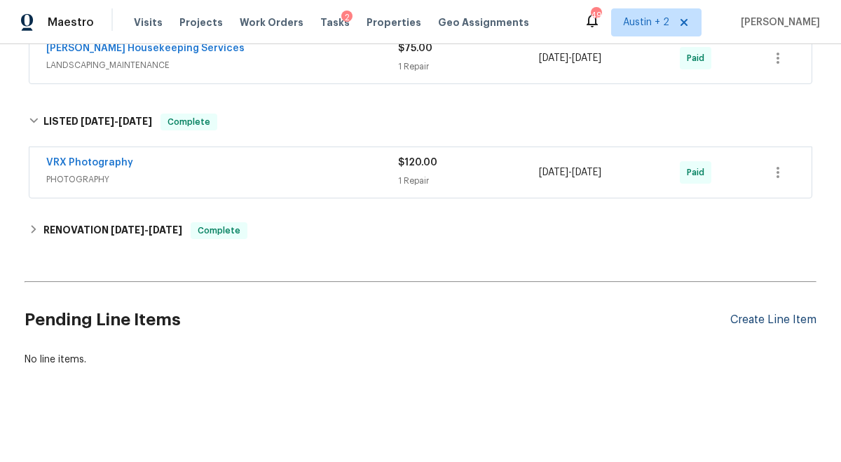
click at [751, 323] on div "Create Line Item" at bounding box center [773, 319] width 86 height 13
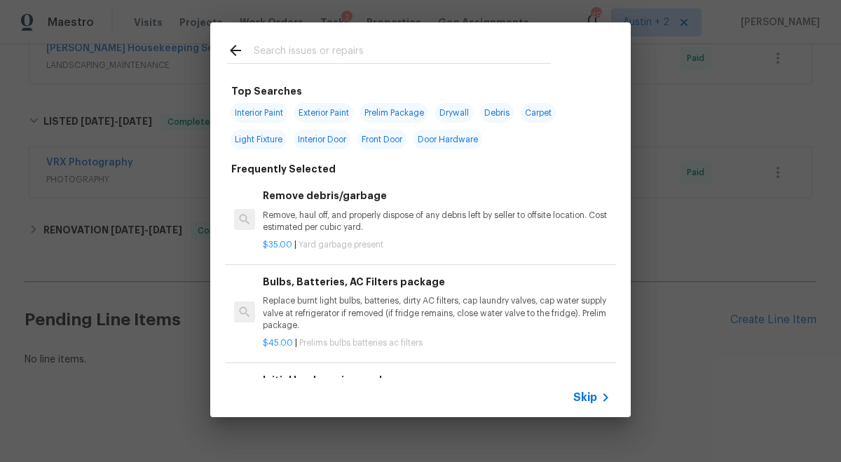
click at [303, 54] on input "text" at bounding box center [402, 52] width 297 height 21
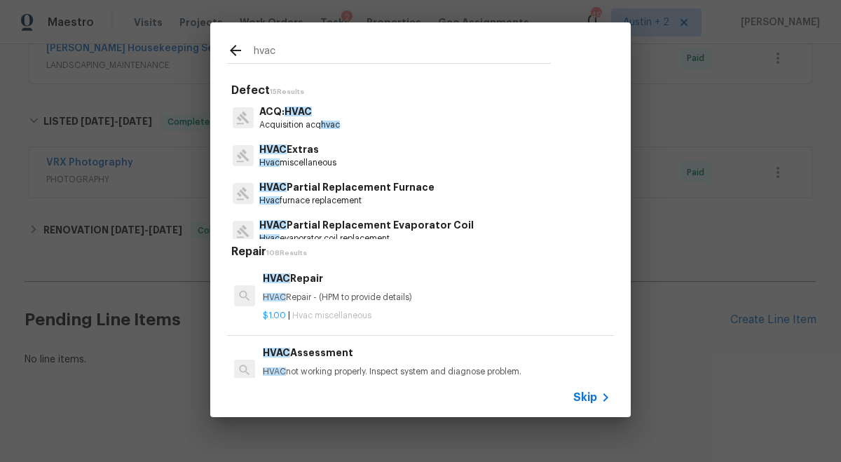
type input "hvac"
click at [308, 106] on span "HVAC" at bounding box center [297, 111] width 27 height 10
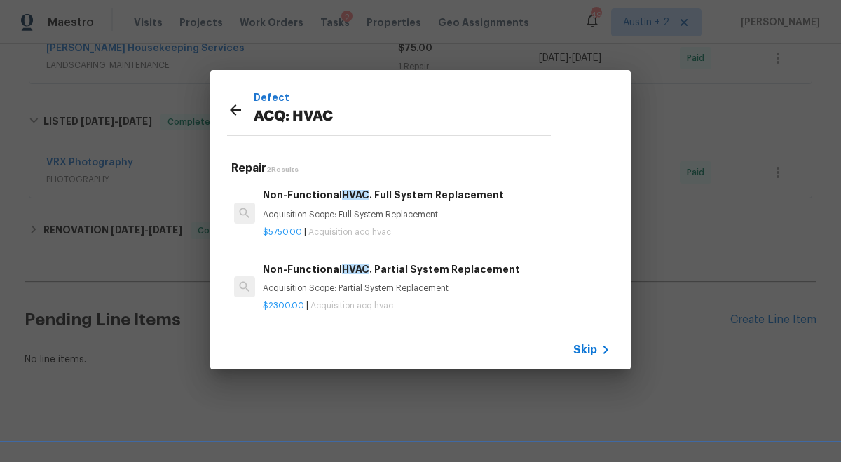
scroll to position [2, 0]
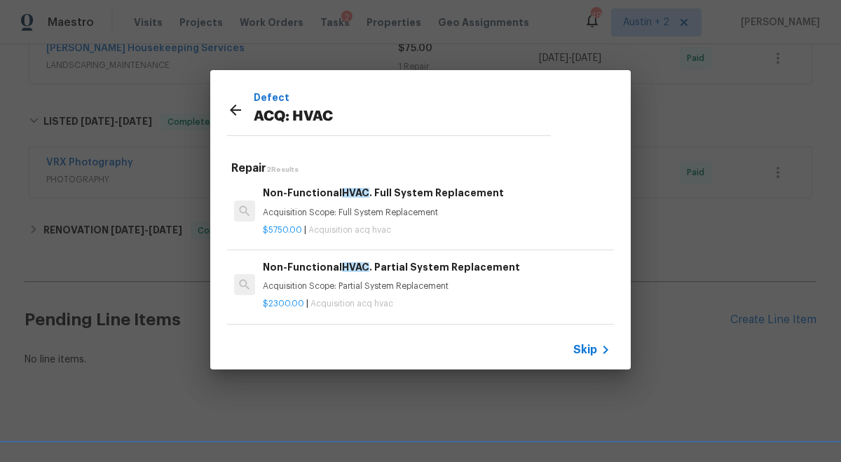
click at [401, 197] on h6 "Non-Functional HVAC . Full System Replacement" at bounding box center [436, 192] width 347 height 15
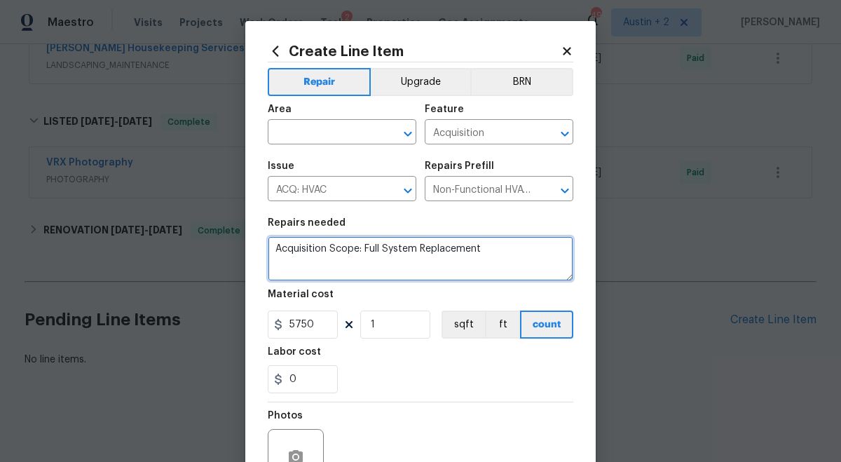
drag, startPoint x: 499, startPoint y: 248, endPoint x: 123, endPoint y: 229, distance: 376.7
click at [123, 229] on div "Create Line Item Repair Upgrade BRN Area ​ Feature Acquisition ​ Issue ACQ: HVA…" at bounding box center [420, 231] width 841 height 462
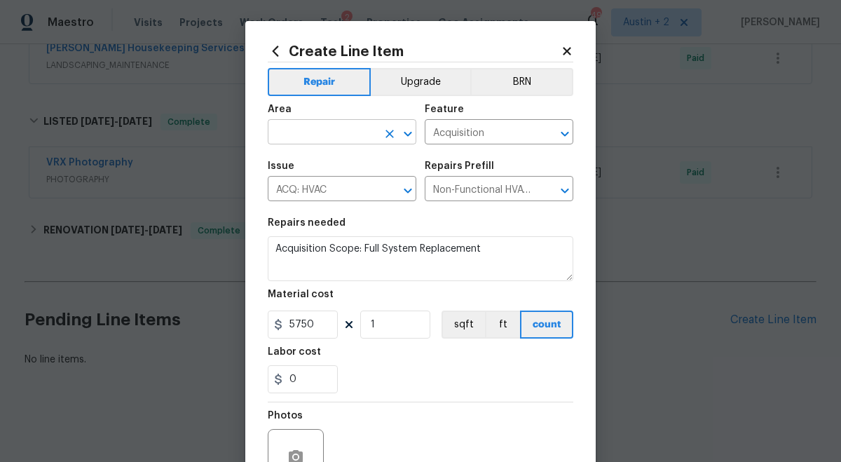
click at [331, 137] on input "text" at bounding box center [322, 134] width 109 height 22
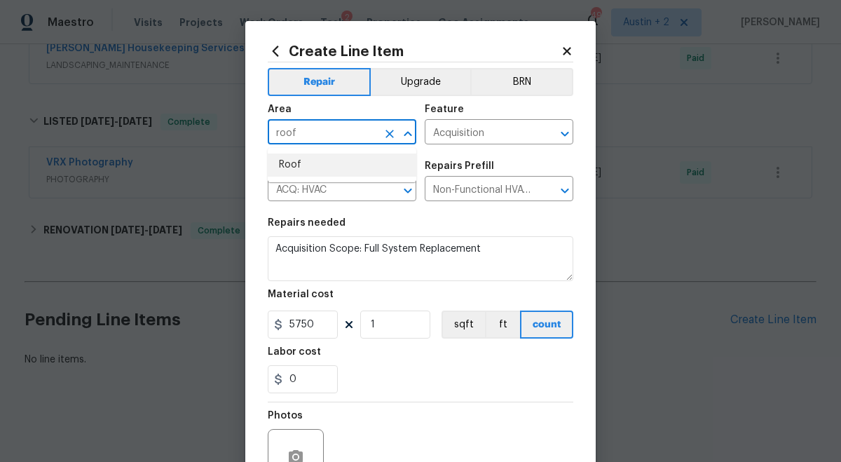
click at [333, 167] on li "Roof" at bounding box center [342, 164] width 149 height 23
type input "Roof"
click at [478, 127] on input "Acquisition" at bounding box center [479, 134] width 109 height 22
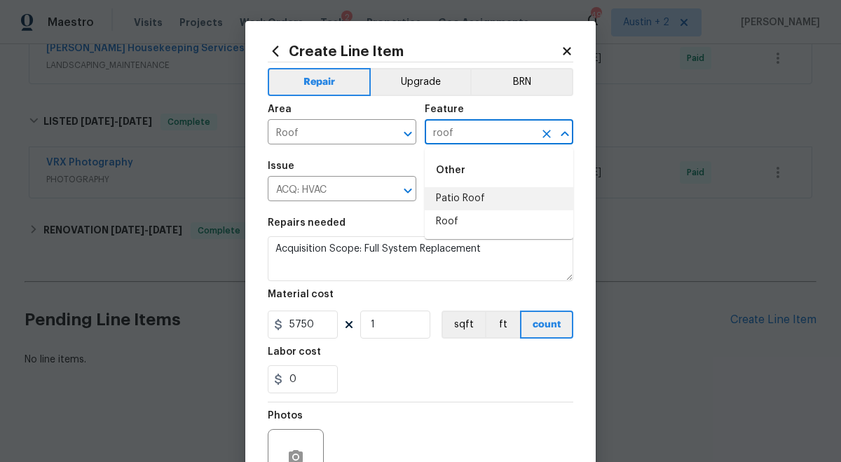
click at [445, 210] on li "Roof" at bounding box center [499, 221] width 149 height 23
type input "Roof"
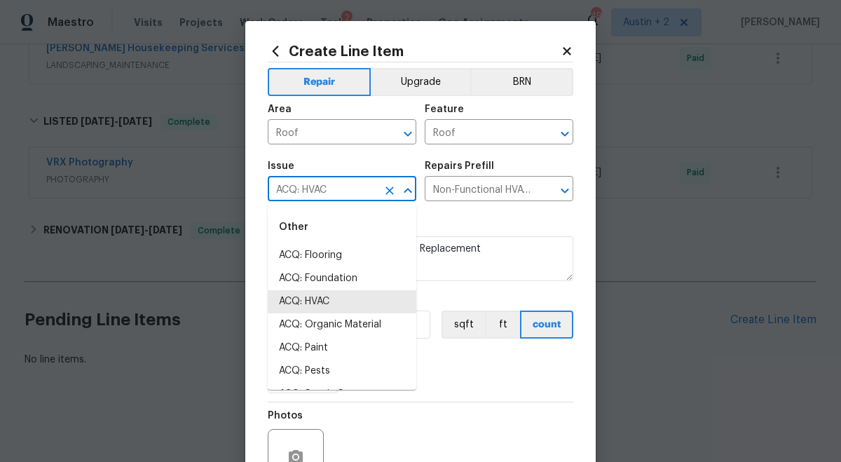
click at [357, 185] on input "ACQ: HVAC" at bounding box center [322, 190] width 109 height 22
click at [335, 304] on li "Roof Replacement" at bounding box center [342, 301] width 149 height 23
type input "Roof Replacement"
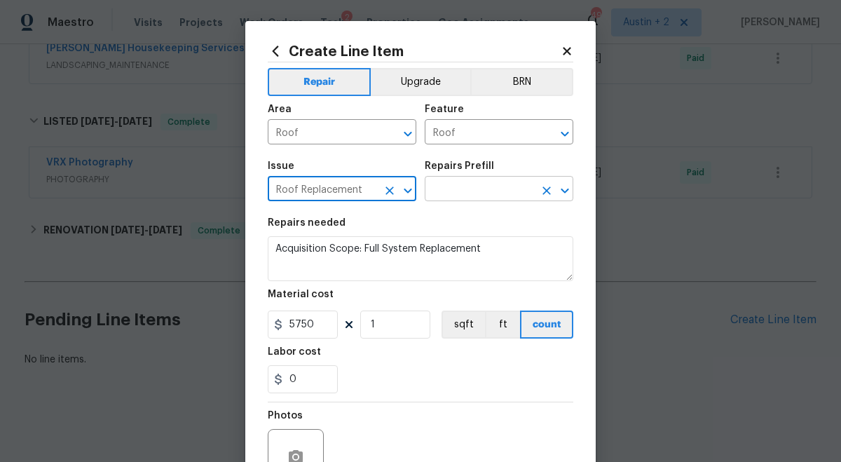
type input "Roof Replacement"
click at [467, 182] on input "text" at bounding box center [479, 190] width 109 height 22
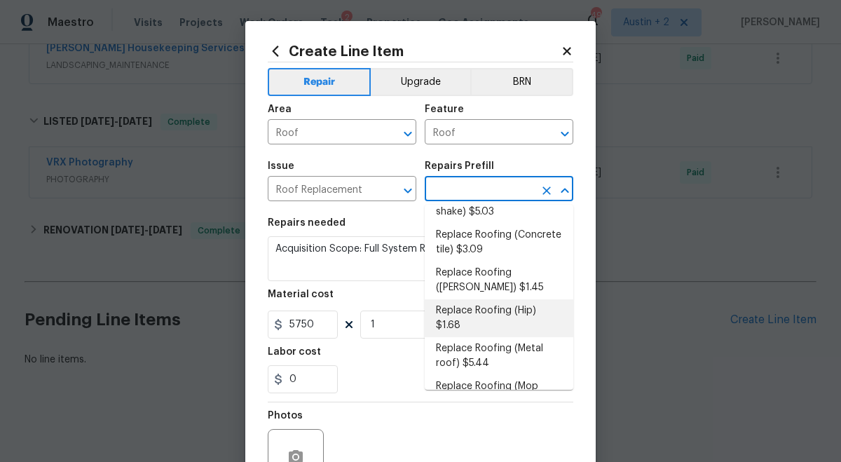
scroll to position [152, 0]
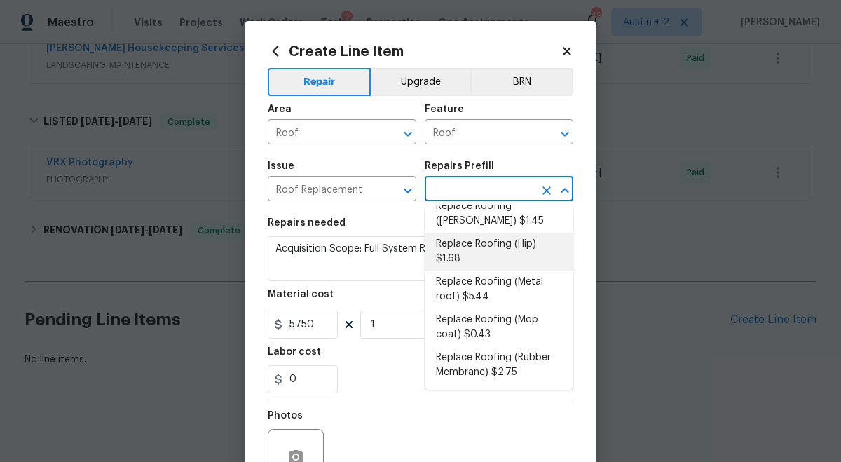
click at [471, 249] on li "Replace Roofing (Hip) $1.68" at bounding box center [499, 252] width 149 height 38
type input "[PERSON_NAME] and Trim"
type input "Replace Roofing (Hip) $1.68"
type textarea "Hip Roof: Remove the existing roof covering, prep the substrate and install new…"
type input "1.68"
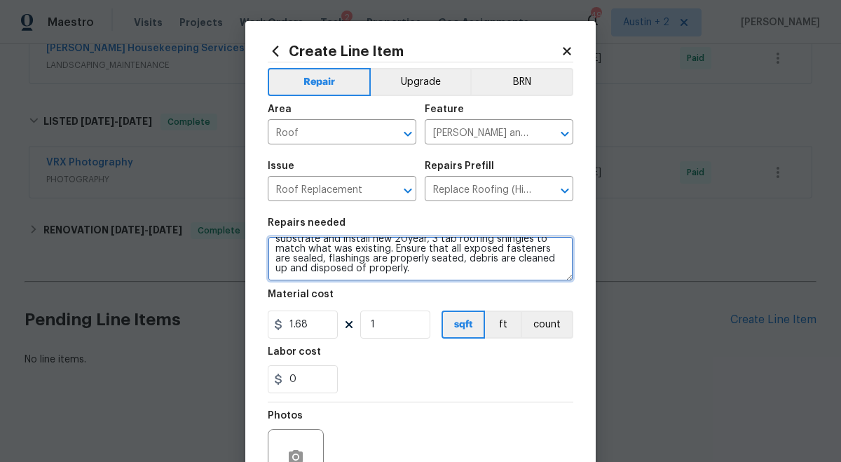
scroll to position [0, 0]
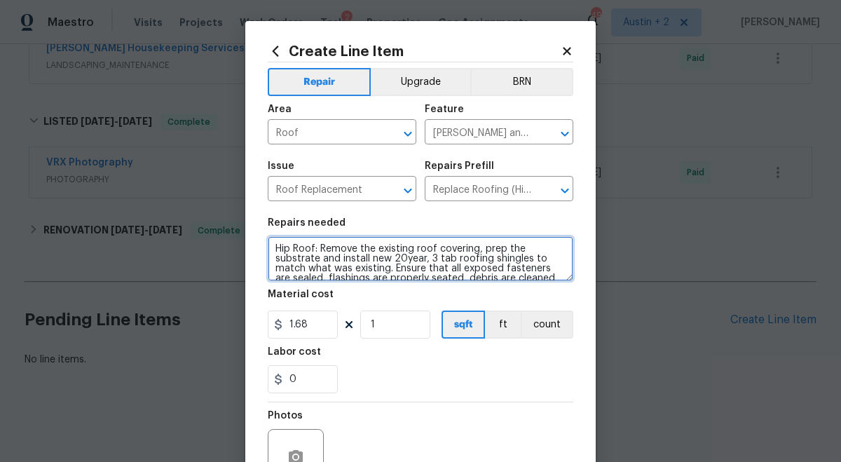
drag, startPoint x: 413, startPoint y: 277, endPoint x: 210, endPoint y: 219, distance: 210.6
click at [210, 219] on div "Create Line Item Repair Upgrade BRN Area Roof ​ Feature [PERSON_NAME] and Trim …" at bounding box center [420, 231] width 841 height 462
